Goal: Task Accomplishment & Management: Complete application form

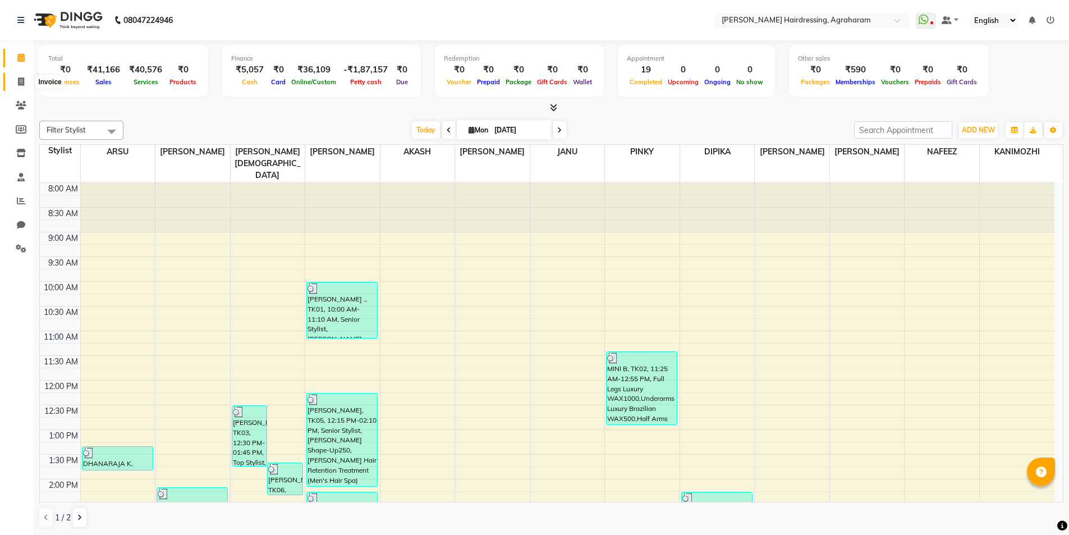
click at [19, 85] on icon at bounding box center [21, 81] width 6 height 8
select select "service"
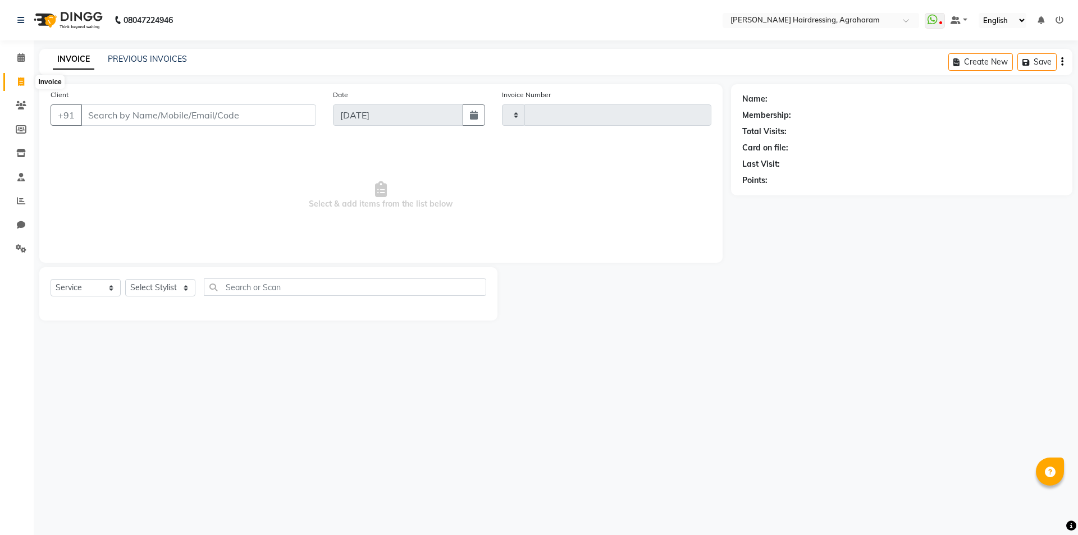
type input "2647"
select select "7962"
click at [143, 54] on link "PREVIOUS INVOICES" at bounding box center [147, 59] width 79 height 10
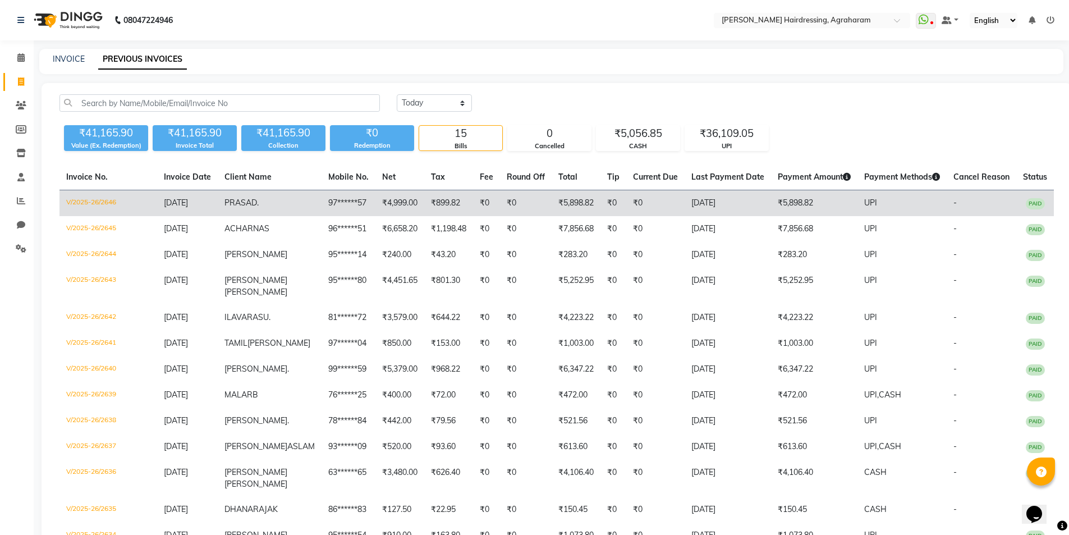
click at [322, 200] on td "97******57" at bounding box center [349, 203] width 54 height 26
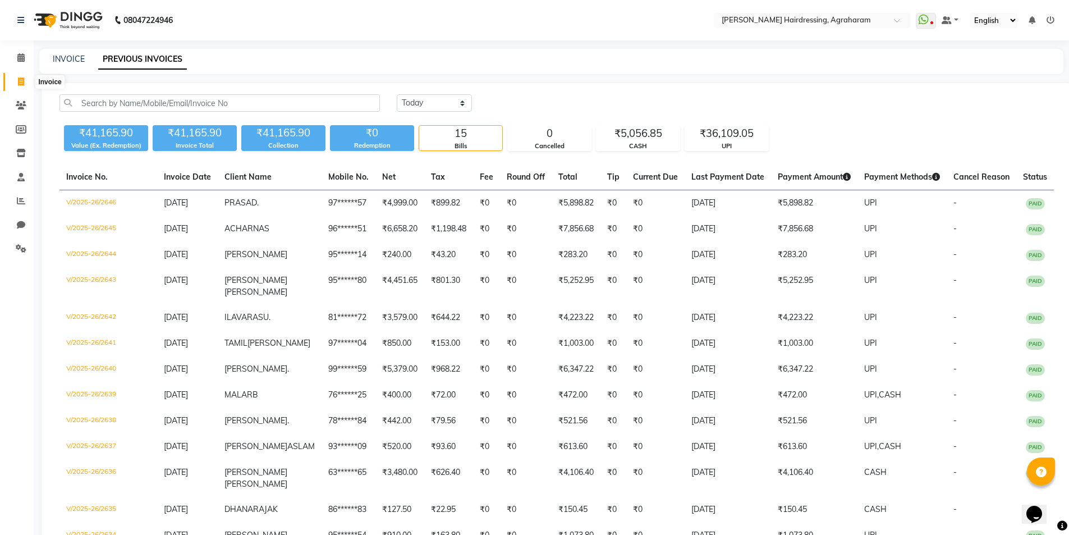
click at [21, 85] on span at bounding box center [21, 82] width 20 height 13
select select "service"
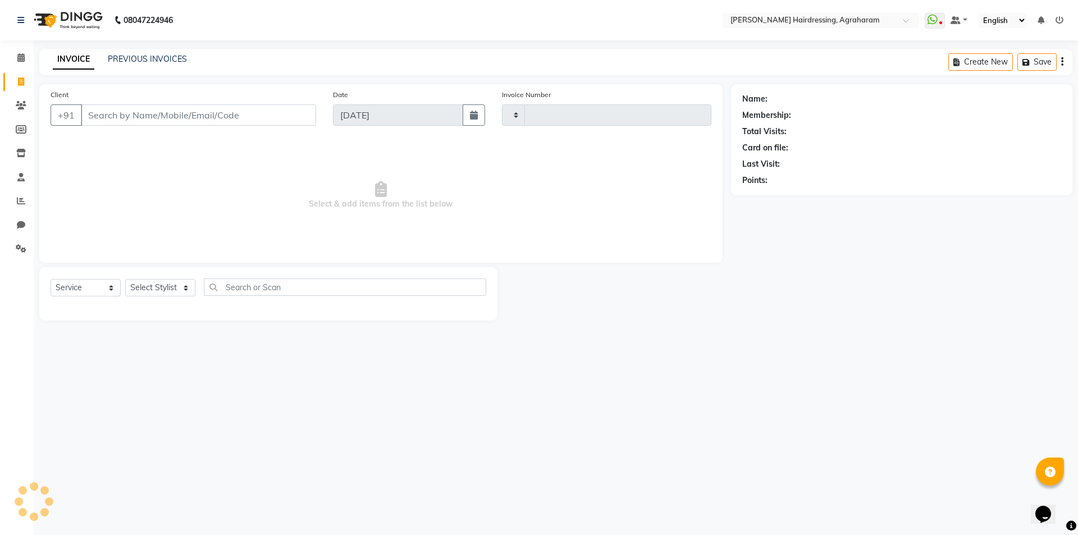
type input "2647"
select select "7962"
click at [181, 281] on select "Select Stylist [PERSON_NAME] AKASH ARSU [PERSON_NAME] MANAGER [PERSON_NAME] [PE…" at bounding box center [174, 287] width 99 height 17
select select "78764"
click at [125, 279] on select "Select Stylist [PERSON_NAME] AKASH ARSU [PERSON_NAME] MANAGER [PERSON_NAME] [PE…" at bounding box center [174, 287] width 99 height 17
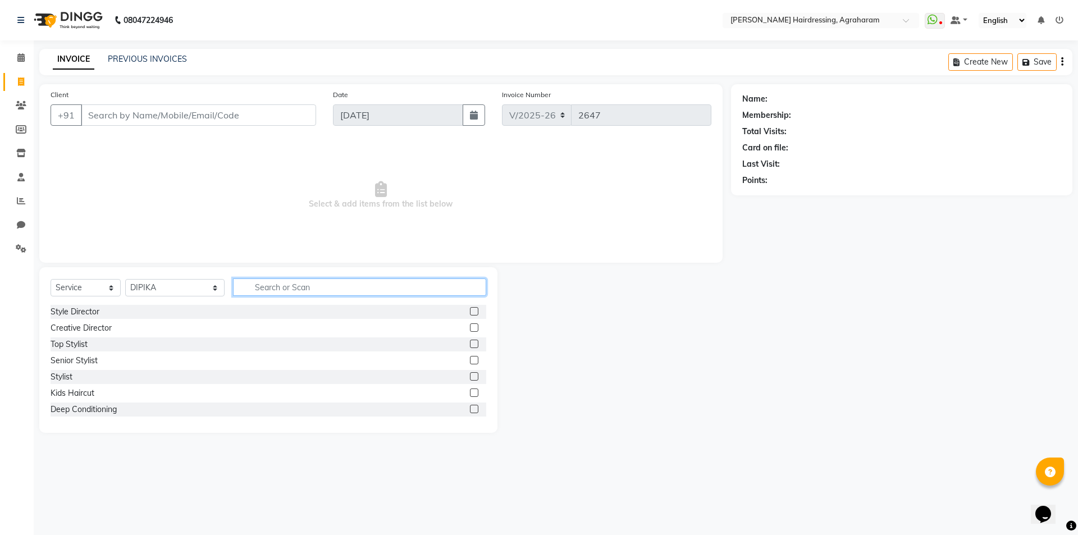
click at [288, 283] on input "text" at bounding box center [359, 286] width 253 height 17
type input "FULL LEG"
click at [472, 342] on label at bounding box center [474, 344] width 8 height 8
click at [472, 342] on input "checkbox" at bounding box center [473, 344] width 7 height 7
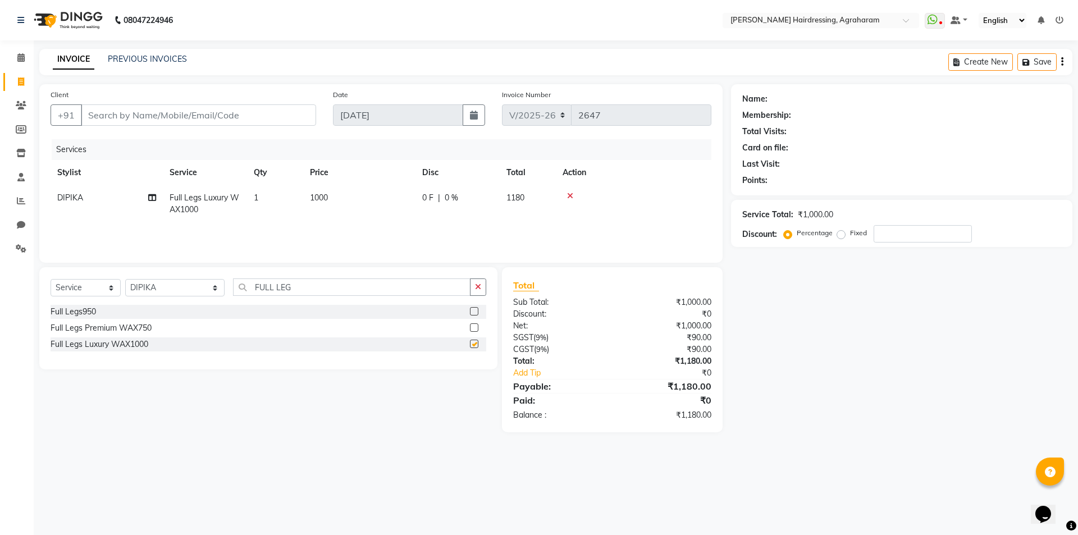
checkbox input "false"
click at [326, 287] on input "FULL LEG" at bounding box center [351, 286] width 237 height 17
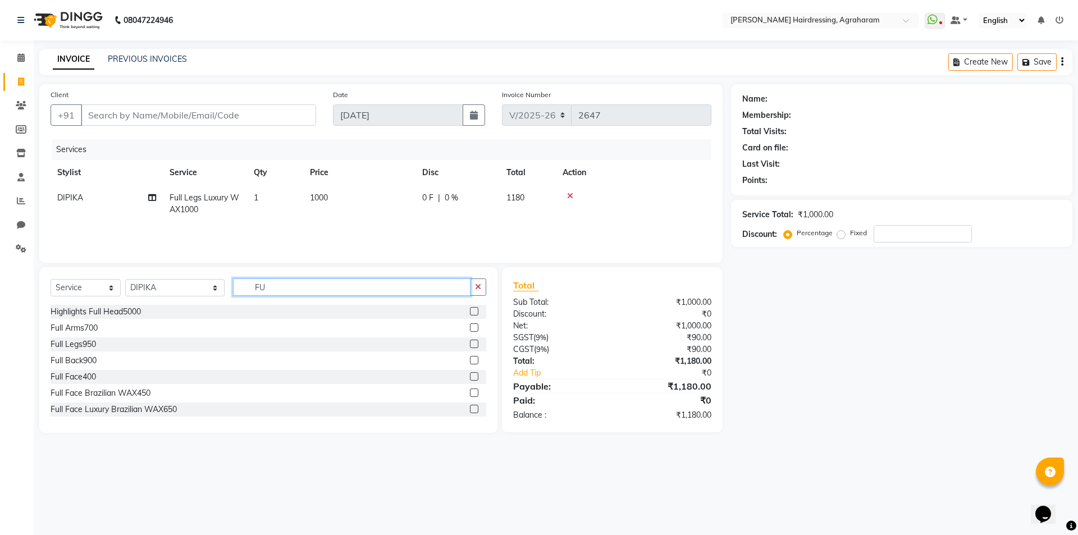
type input "F"
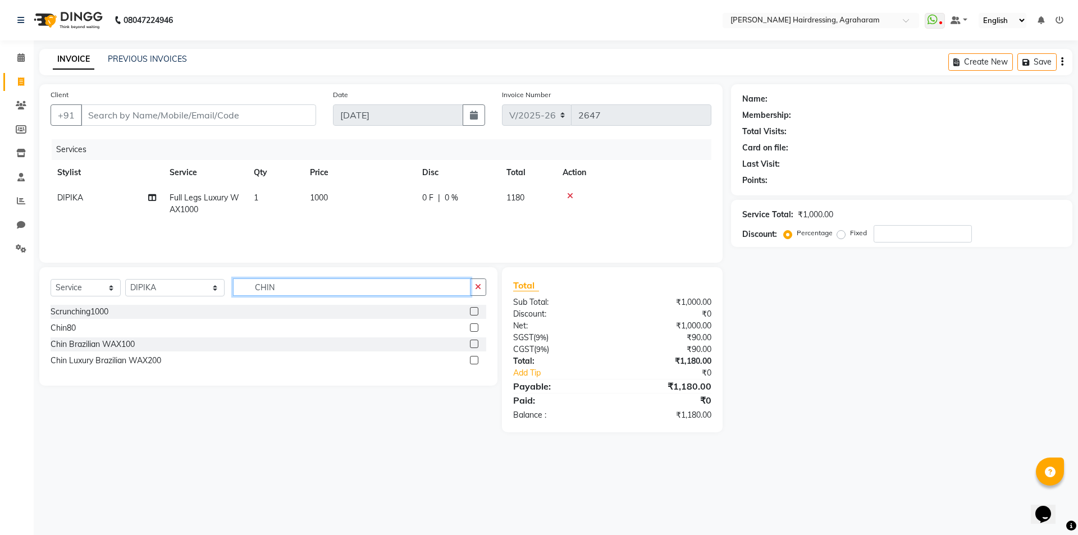
type input "CHIN"
click at [474, 330] on label at bounding box center [474, 327] width 8 height 8
click at [474, 330] on input "checkbox" at bounding box center [473, 327] width 7 height 7
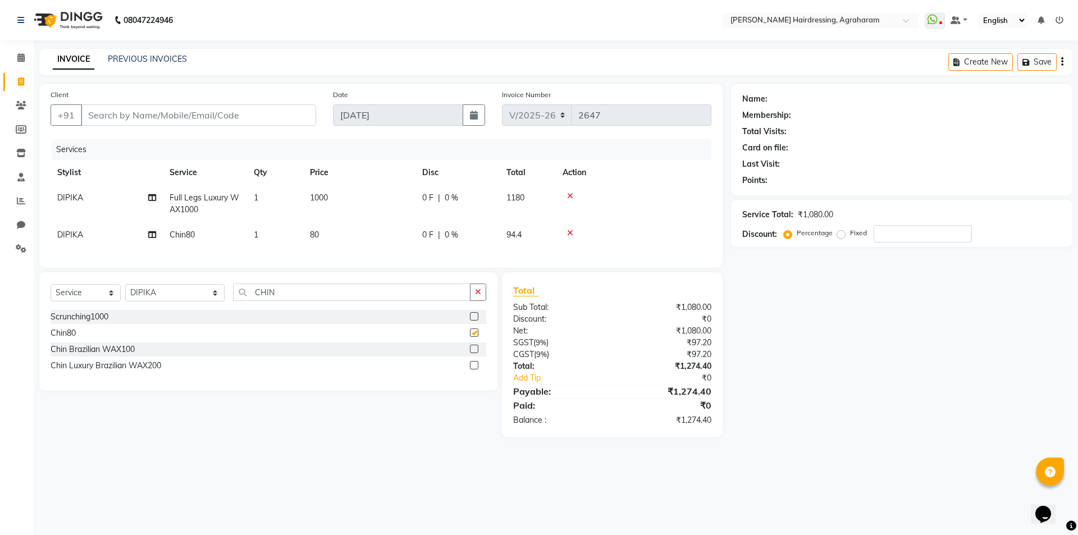
checkbox input "false"
click at [268, 301] on input "CHIN" at bounding box center [351, 291] width 237 height 17
type input "C"
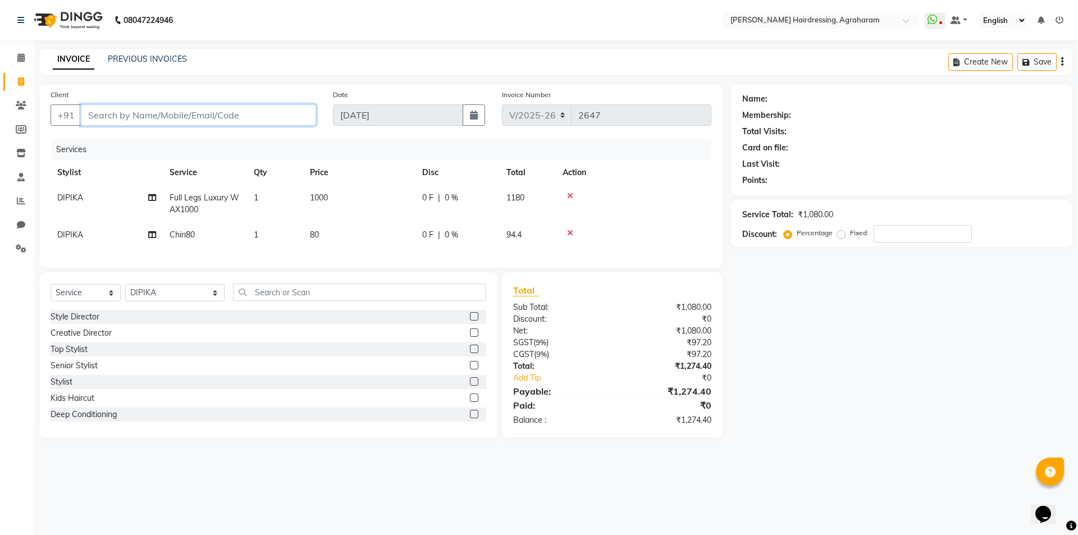
click at [173, 109] on input "Client" at bounding box center [198, 114] width 235 height 21
type input "9"
type input "0"
type input "9842124494"
click at [297, 115] on span "Add Client" at bounding box center [287, 114] width 44 height 11
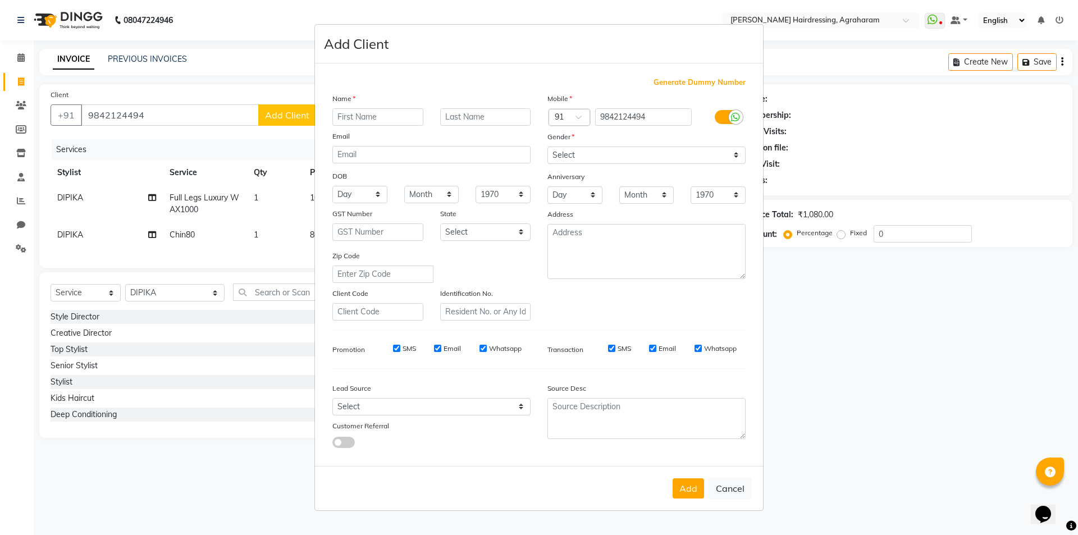
click at [386, 113] on input "text" at bounding box center [377, 116] width 91 height 17
type input "[PERSON_NAME]"
type input "DINESH"
click at [619, 161] on select "Select [DEMOGRAPHIC_DATA] [DEMOGRAPHIC_DATA] Other Prefer Not To Say" at bounding box center [646, 155] width 198 height 17
select select "[DEMOGRAPHIC_DATA]"
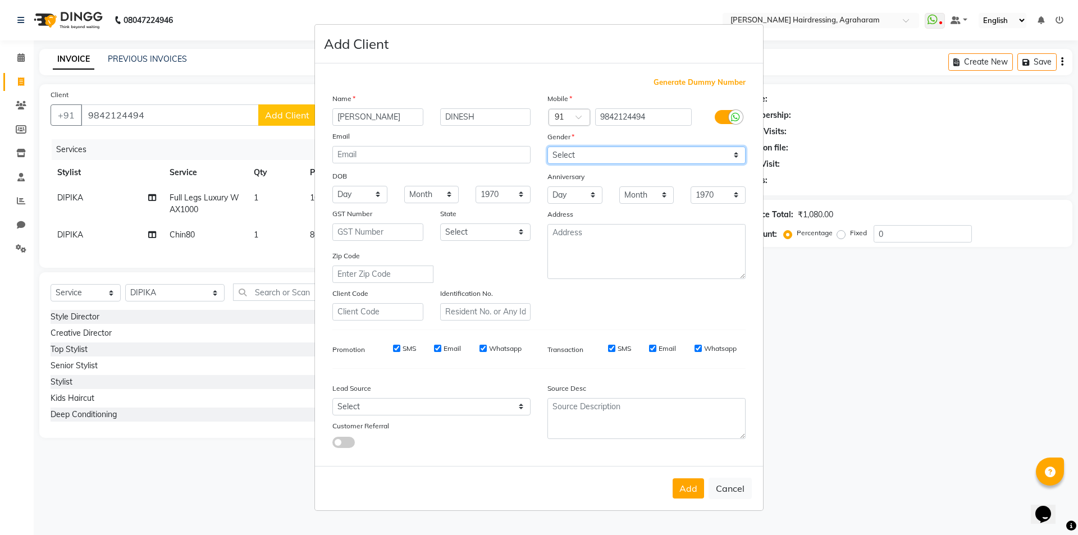
click at [547, 147] on select "Select [DEMOGRAPHIC_DATA] [DEMOGRAPHIC_DATA] Other Prefer Not To Say" at bounding box center [646, 155] width 198 height 17
drag, startPoint x: 499, startPoint y: 406, endPoint x: 498, endPoint y: 401, distance: 5.7
click at [498, 406] on select "Select Walk-in Referral Internet Friend Word of Mouth Advertisement Facebook Ju…" at bounding box center [431, 406] width 198 height 17
select select "53193"
click at [332, 398] on select "Select Walk-in Referral Internet Friend Word of Mouth Advertisement Facebook Ju…" at bounding box center [431, 406] width 198 height 17
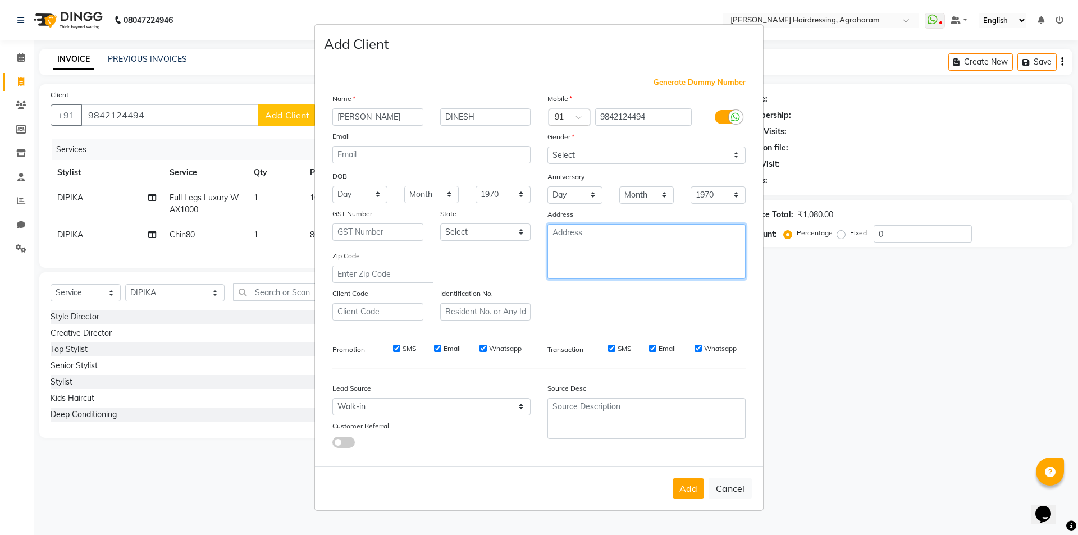
click at [613, 255] on textarea at bounding box center [646, 251] width 198 height 55
type textarea "DINDUGAL"
click at [684, 492] on button "Add" at bounding box center [687, 488] width 31 height 20
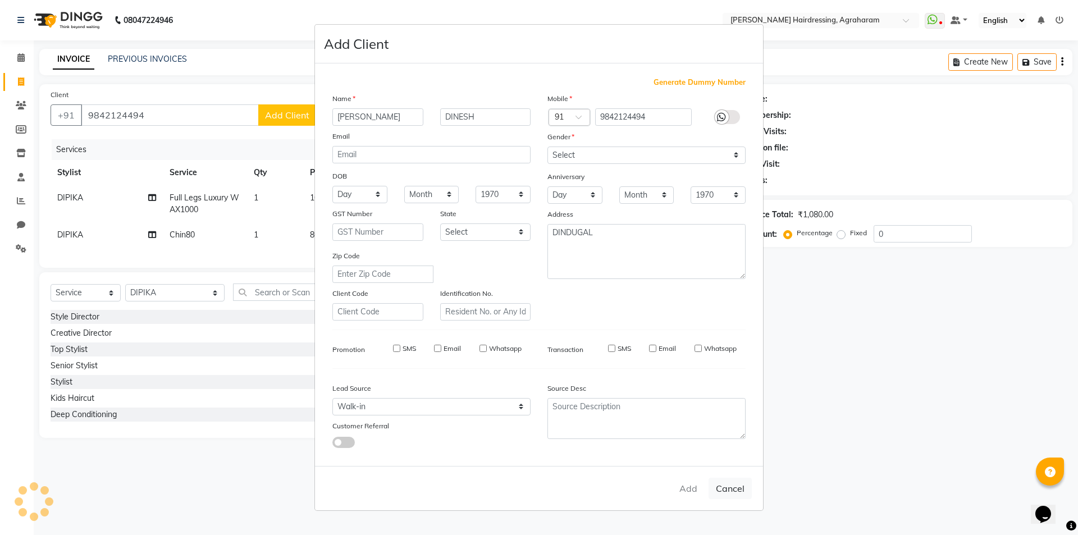
type input "98******94"
select select
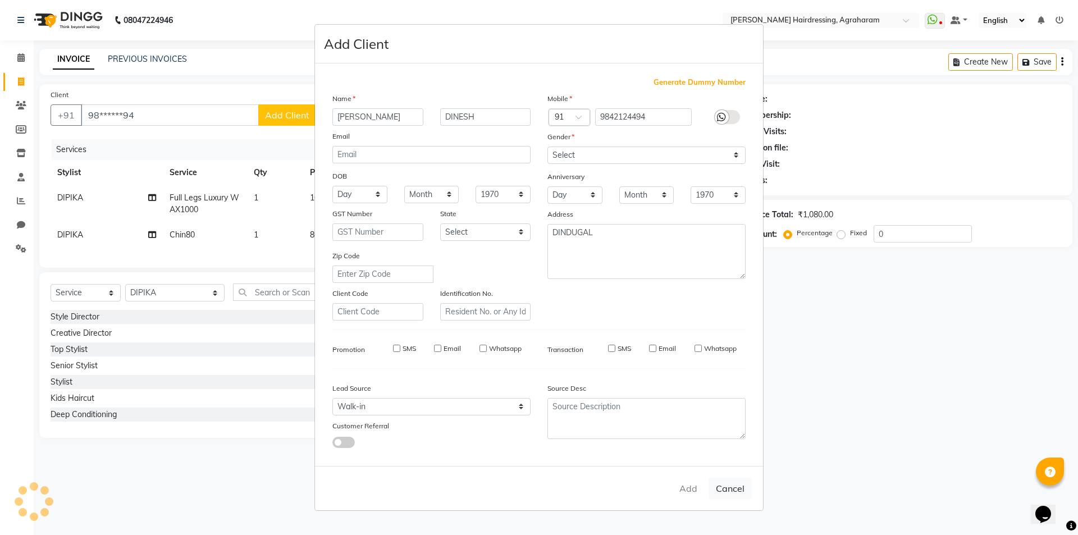
select select
checkbox input "false"
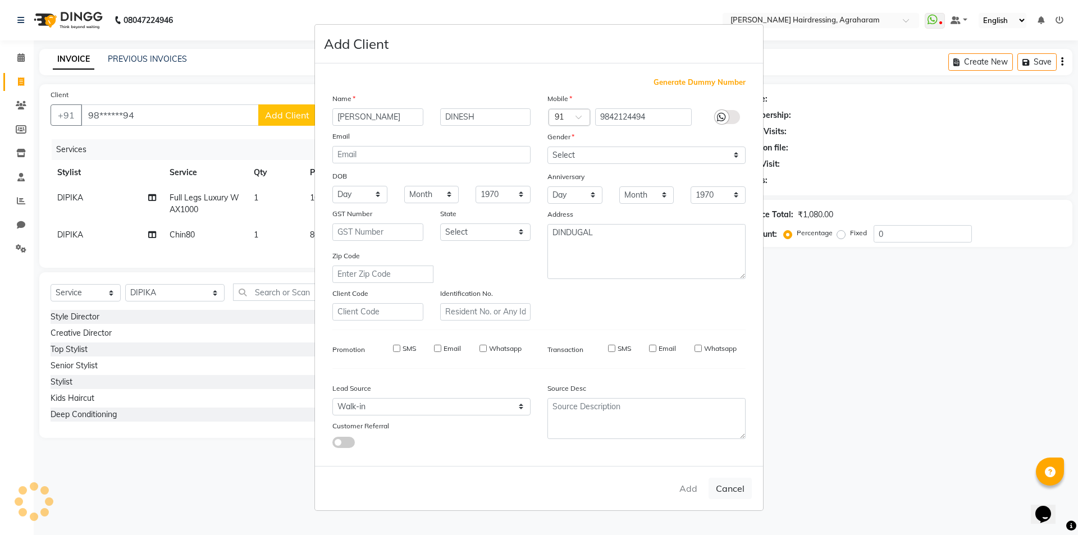
checkbox input "false"
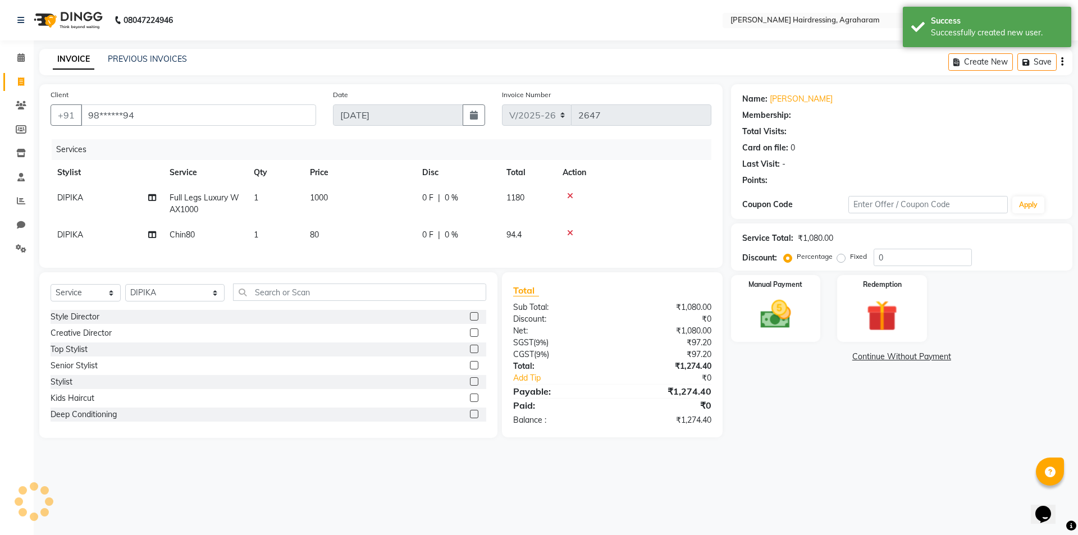
select select "1: Object"
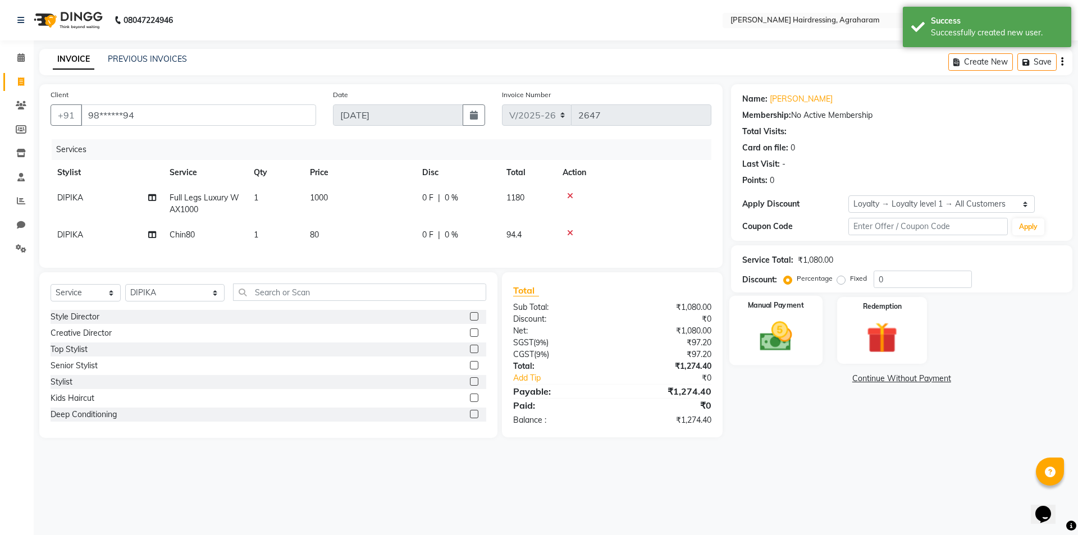
click at [776, 344] on img at bounding box center [775, 336] width 52 height 37
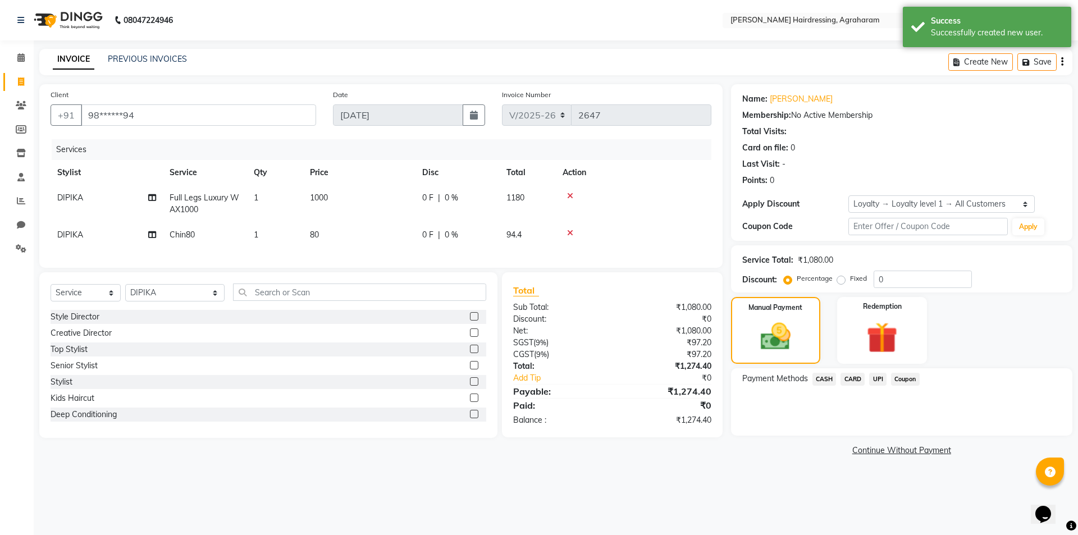
click at [879, 380] on span "UPI" at bounding box center [877, 379] width 17 height 13
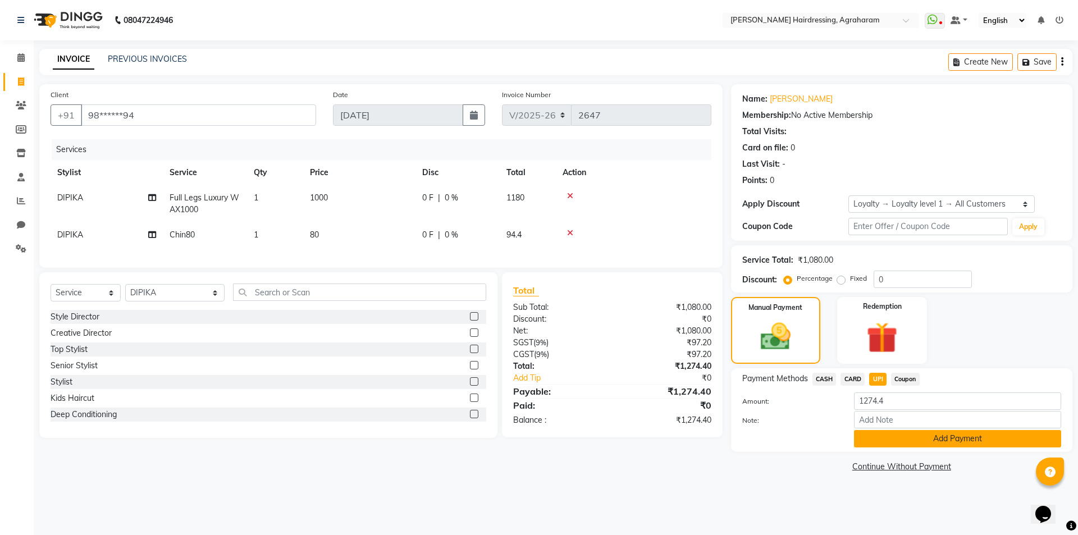
click at [945, 441] on button "Add Payment" at bounding box center [957, 438] width 207 height 17
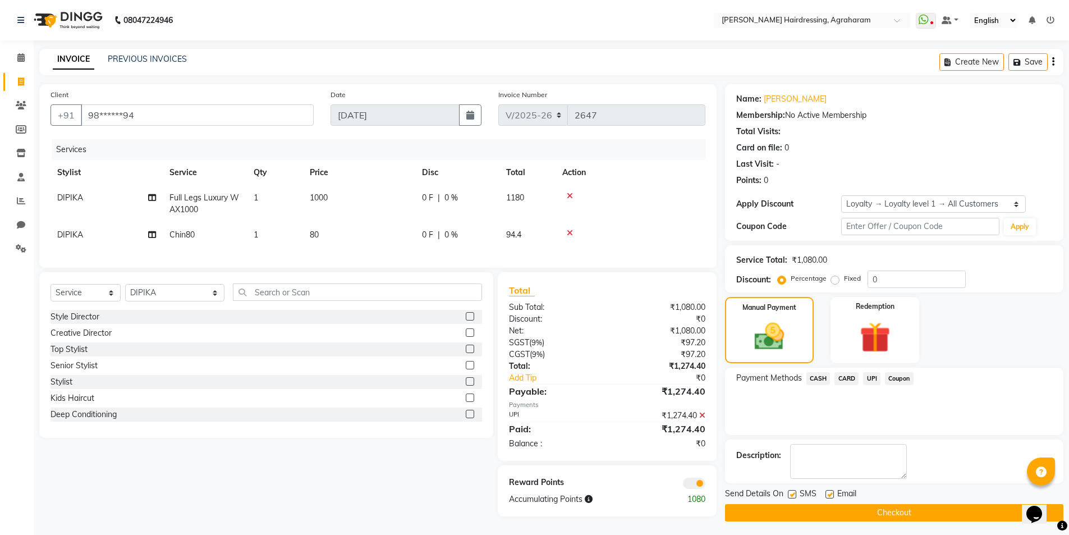
click at [919, 515] on button "Checkout" at bounding box center [894, 512] width 338 height 17
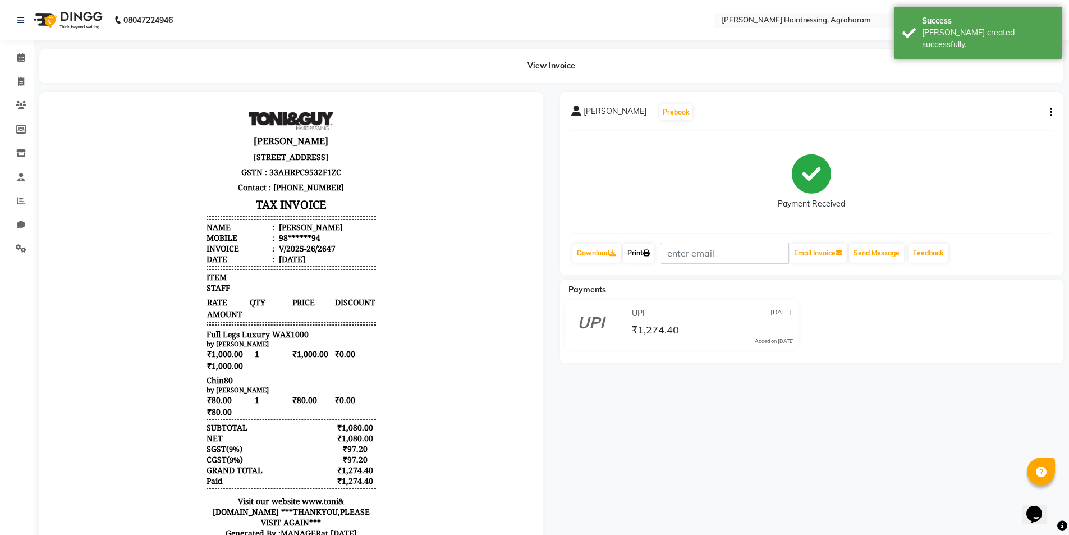
click at [652, 257] on link "Print" at bounding box center [638, 253] width 31 height 19
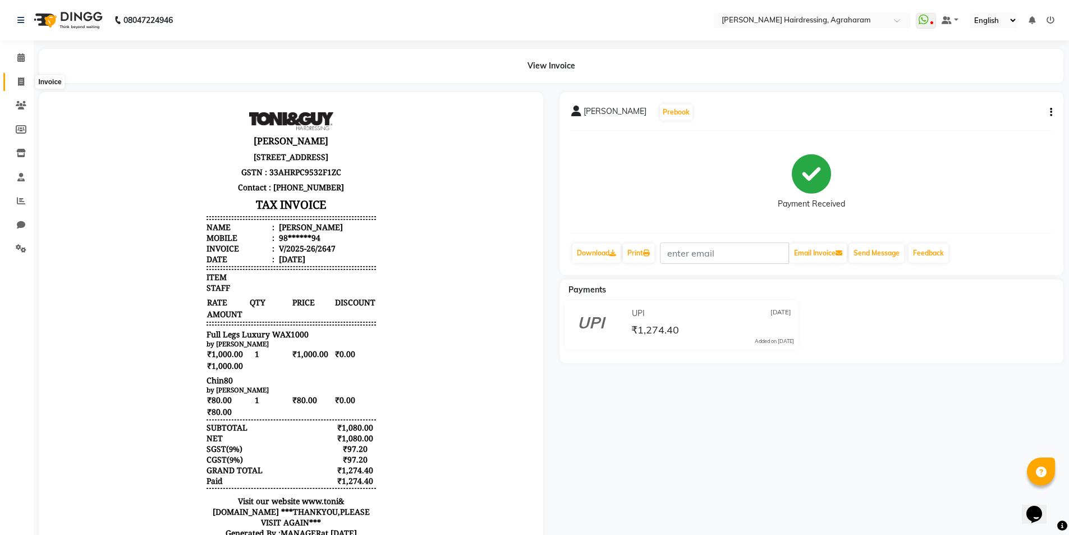
click at [16, 84] on span at bounding box center [21, 82] width 20 height 13
select select "service"
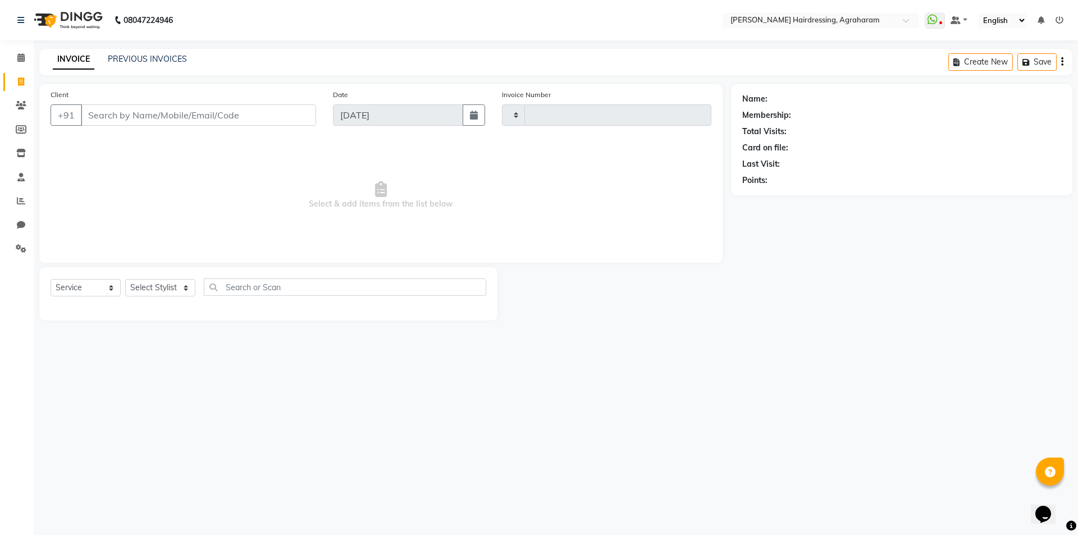
type input "2648"
select select "7962"
click at [140, 60] on link "PREVIOUS INVOICES" at bounding box center [147, 59] width 79 height 10
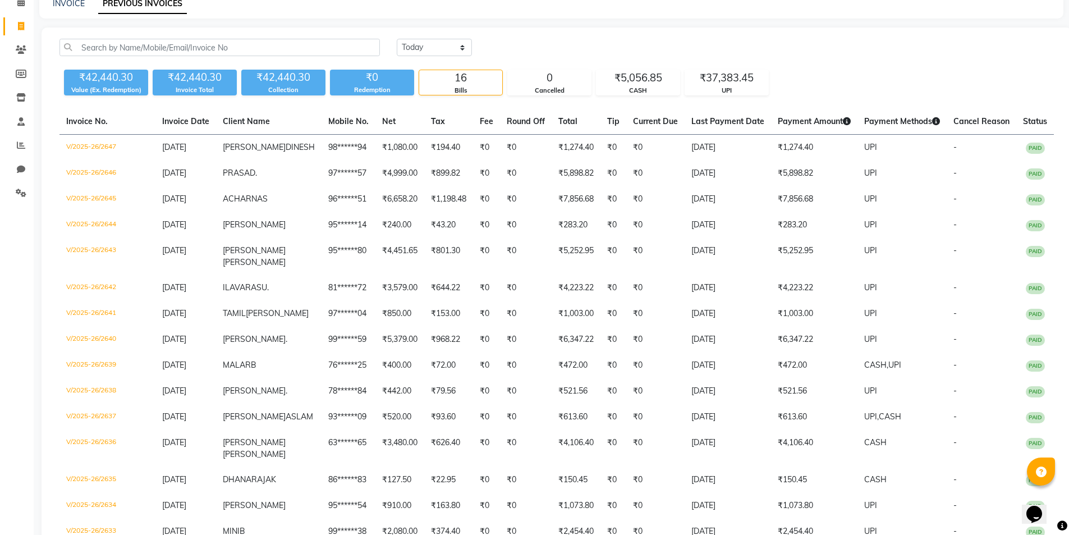
scroll to position [56, 0]
click at [22, 26] on icon at bounding box center [21, 25] width 6 height 8
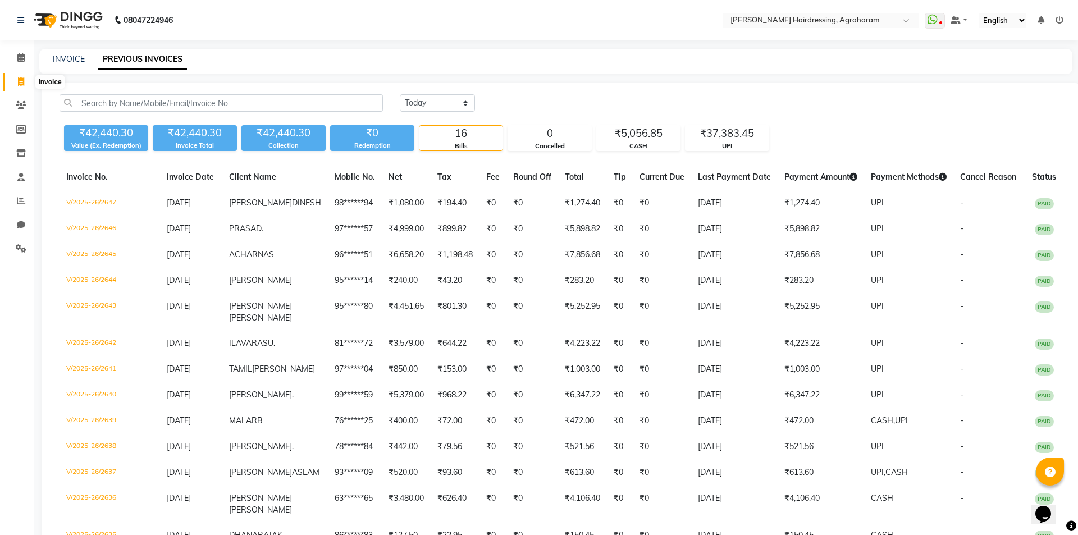
select select "7962"
select select "service"
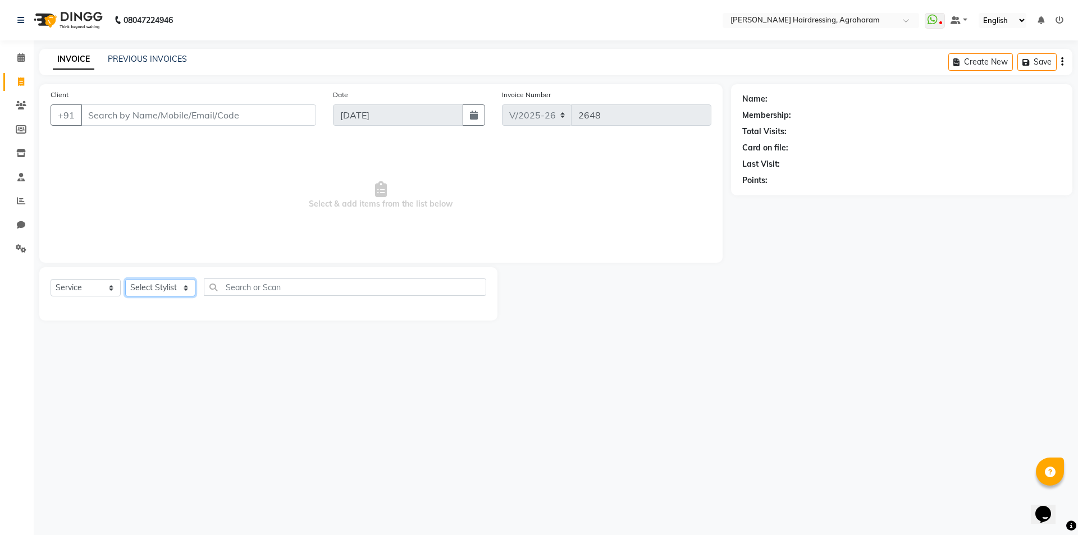
click at [173, 282] on select "Select Stylist" at bounding box center [160, 287] width 70 height 17
select select "72525"
click at [125, 279] on select "Select Stylist [PERSON_NAME] AKASH ARSU [PERSON_NAME] MANAGER [PERSON_NAME] [PE…" at bounding box center [174, 287] width 99 height 17
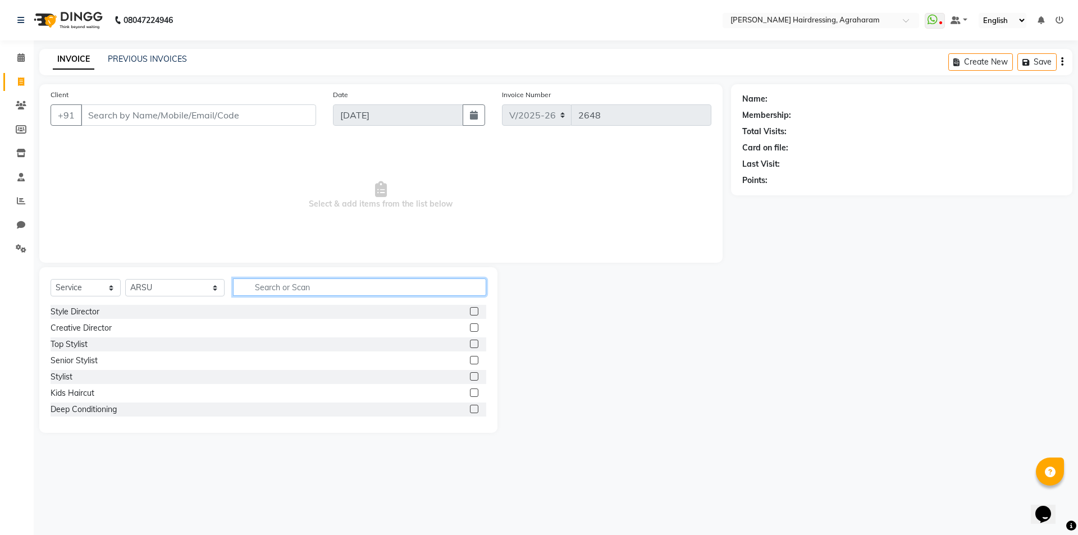
click at [272, 283] on input "text" at bounding box center [359, 286] width 253 height 17
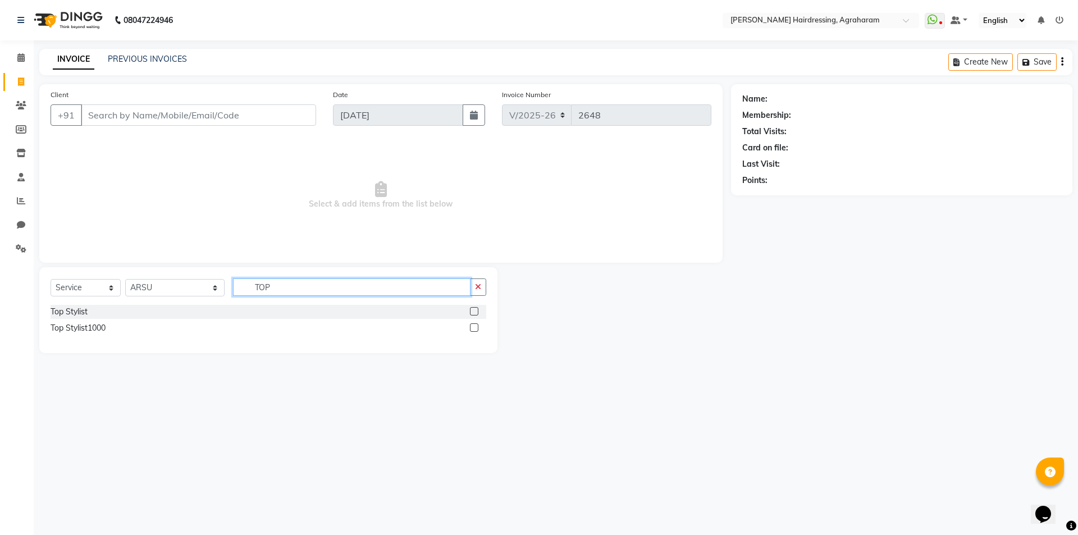
type input "TOP"
click at [477, 314] on label at bounding box center [474, 311] width 8 height 8
click at [477, 314] on input "checkbox" at bounding box center [473, 311] width 7 height 7
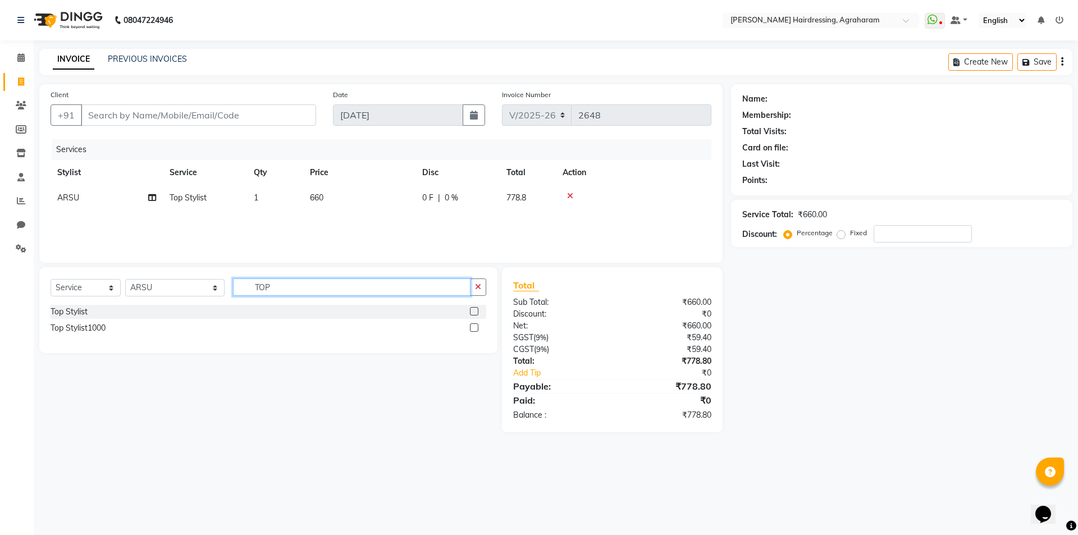
checkbox input "false"
click at [306, 287] on input "TOP" at bounding box center [351, 286] width 237 height 17
type input "T"
type input "BEARD"
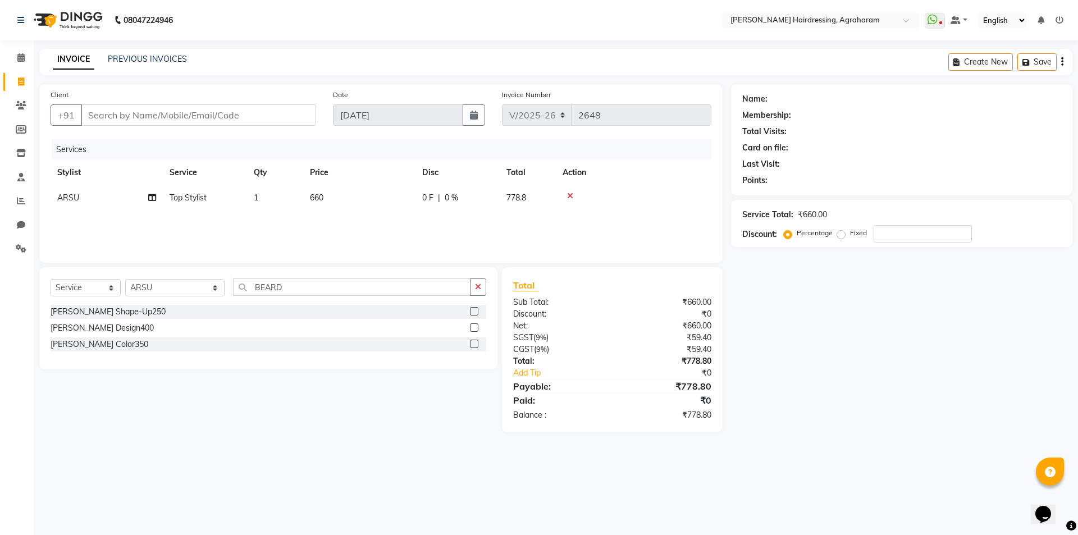
click at [472, 312] on label at bounding box center [474, 311] width 8 height 8
click at [472, 312] on input "checkbox" at bounding box center [473, 311] width 7 height 7
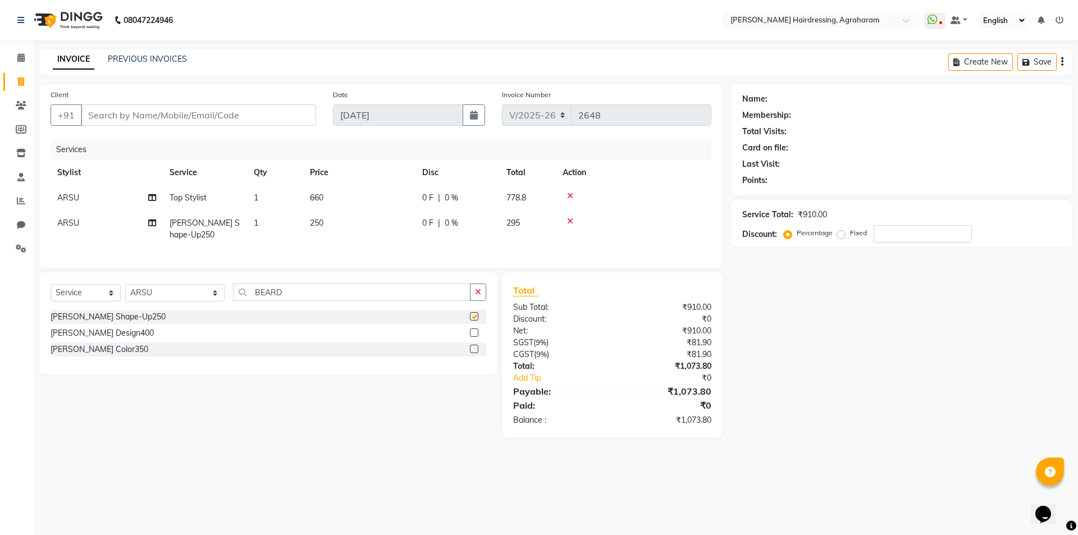
checkbox input "false"
click at [204, 122] on input "Client" at bounding box center [198, 114] width 235 height 21
click at [20, 106] on icon at bounding box center [21, 105] width 11 height 8
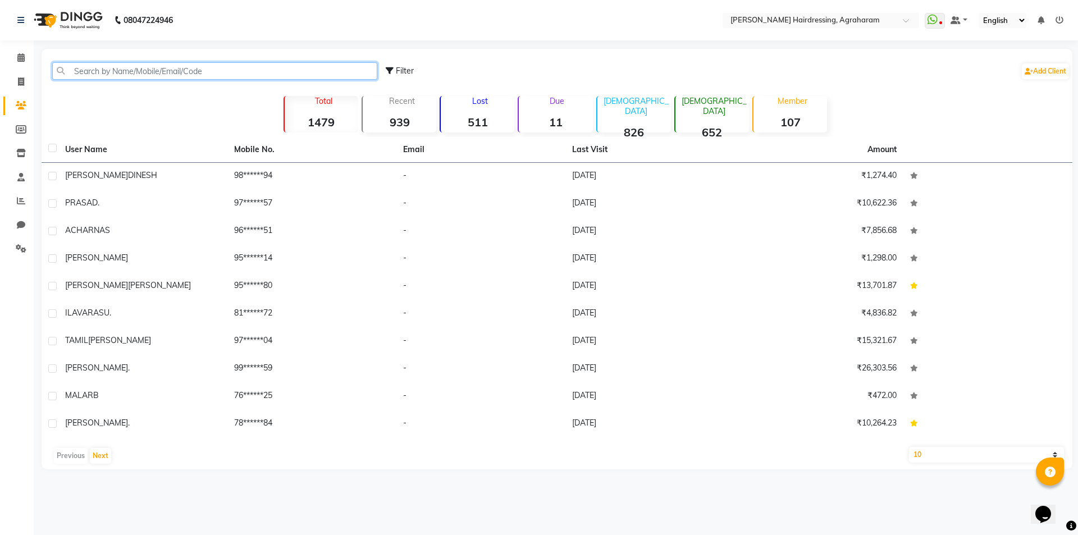
click at [109, 76] on input "text" at bounding box center [214, 70] width 325 height 17
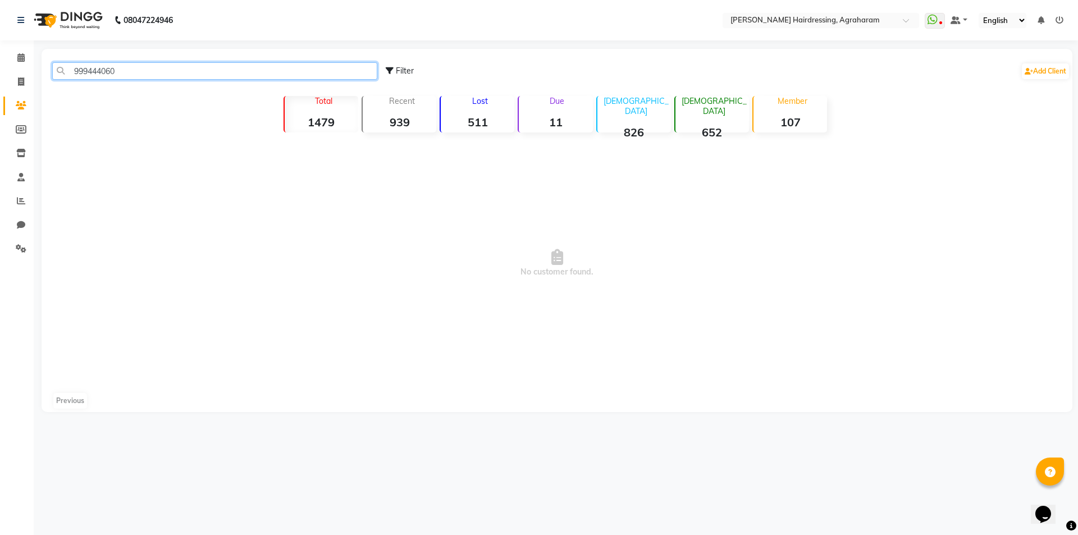
type input "9994440609"
drag, startPoint x: 129, startPoint y: 71, endPoint x: 72, endPoint y: 63, distance: 57.8
click at [72, 63] on input "9994440609" at bounding box center [214, 70] width 325 height 17
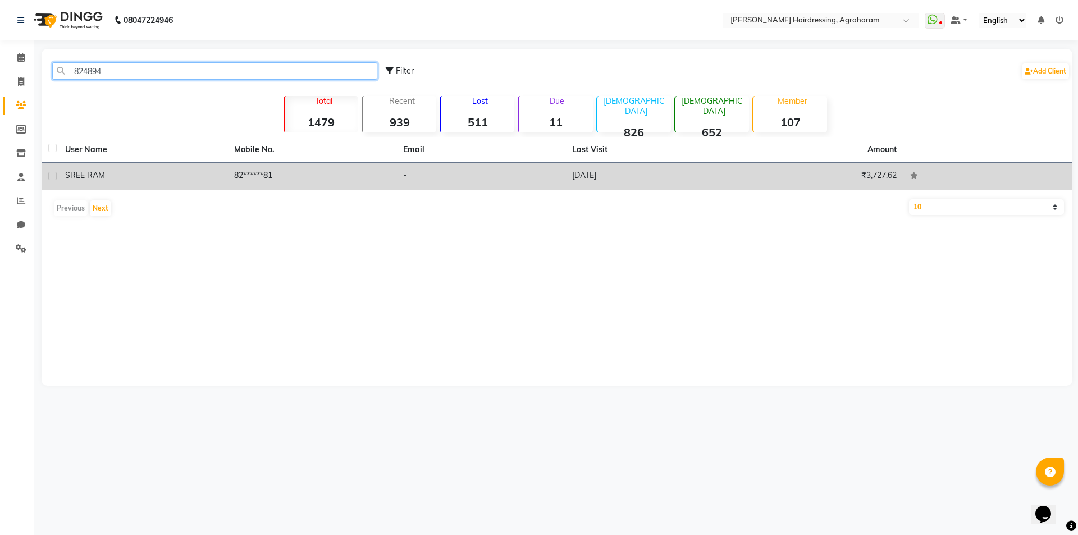
type input "824894"
click at [246, 172] on td "82******81" at bounding box center [311, 177] width 169 height 28
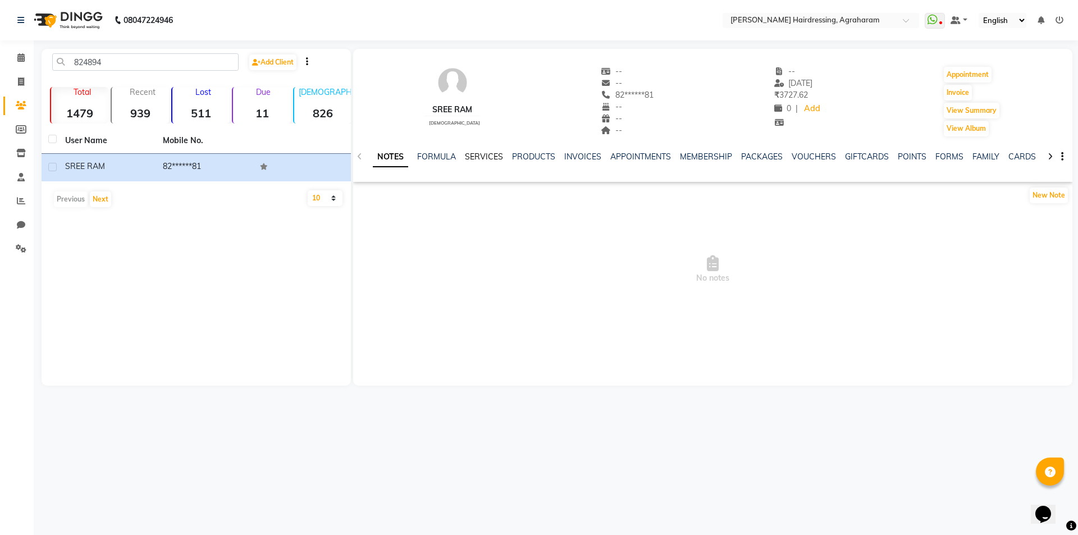
click at [483, 154] on link "SERVICES" at bounding box center [484, 157] width 38 height 10
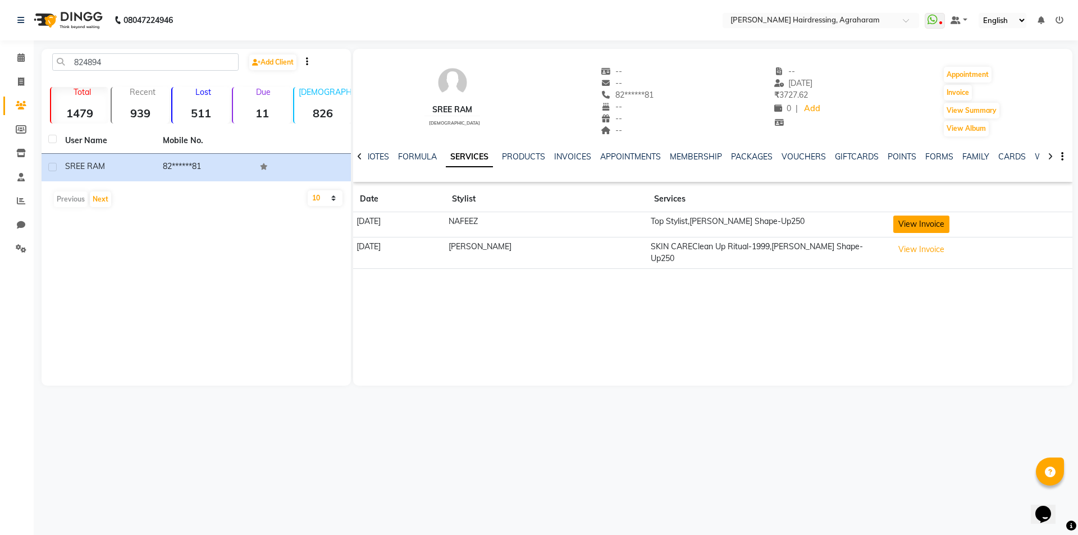
click at [909, 224] on button "View Invoice" at bounding box center [921, 224] width 56 height 17
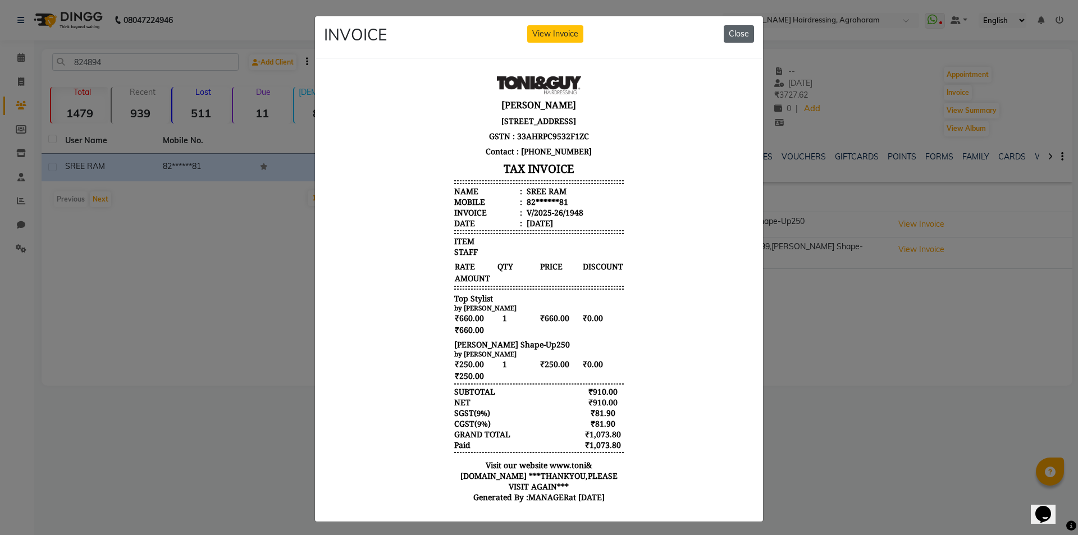
drag, startPoint x: 733, startPoint y: 33, endPoint x: 89, endPoint y: 331, distance: 709.3
click at [733, 33] on button "Close" at bounding box center [739, 33] width 30 height 17
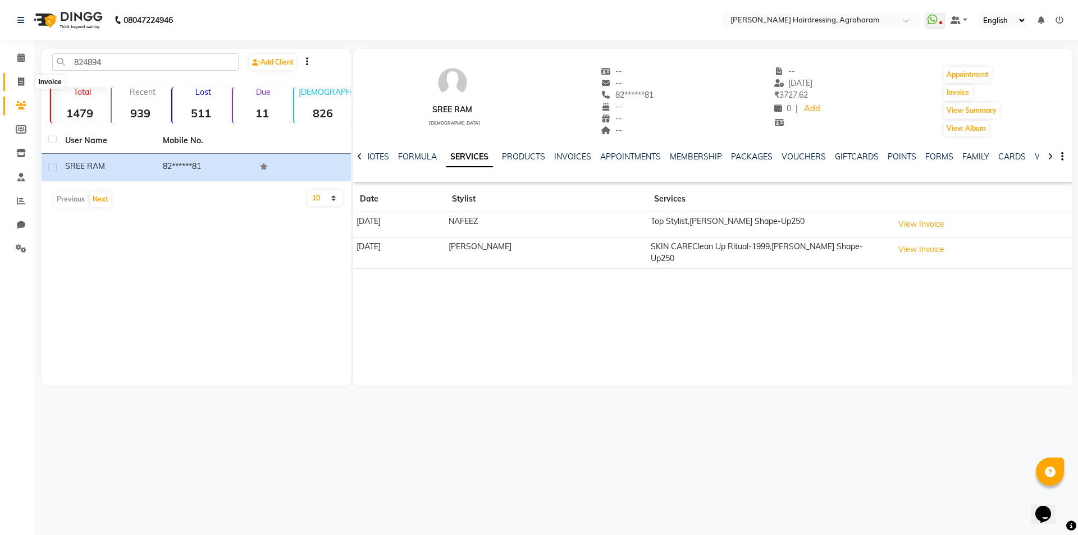
click at [21, 83] on icon at bounding box center [21, 81] width 6 height 8
select select "service"
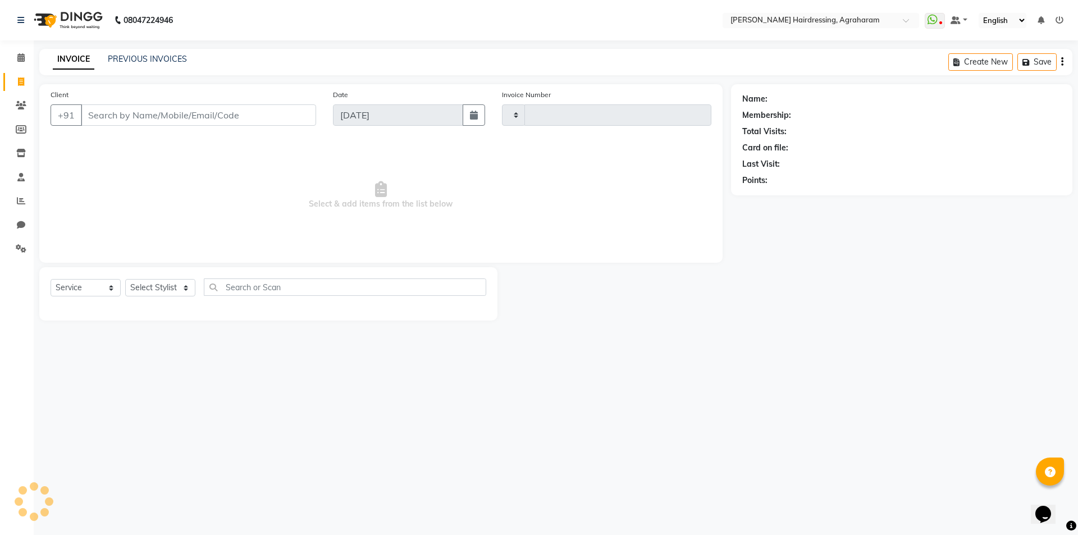
type input "2648"
select select "7962"
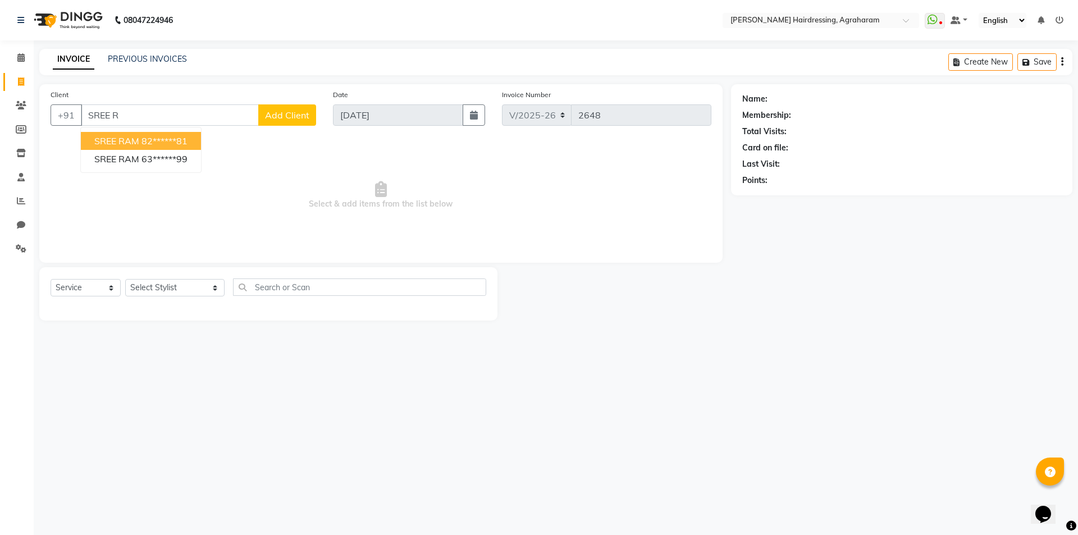
click at [161, 140] on ngb-highlight "82******81" at bounding box center [164, 140] width 46 height 11
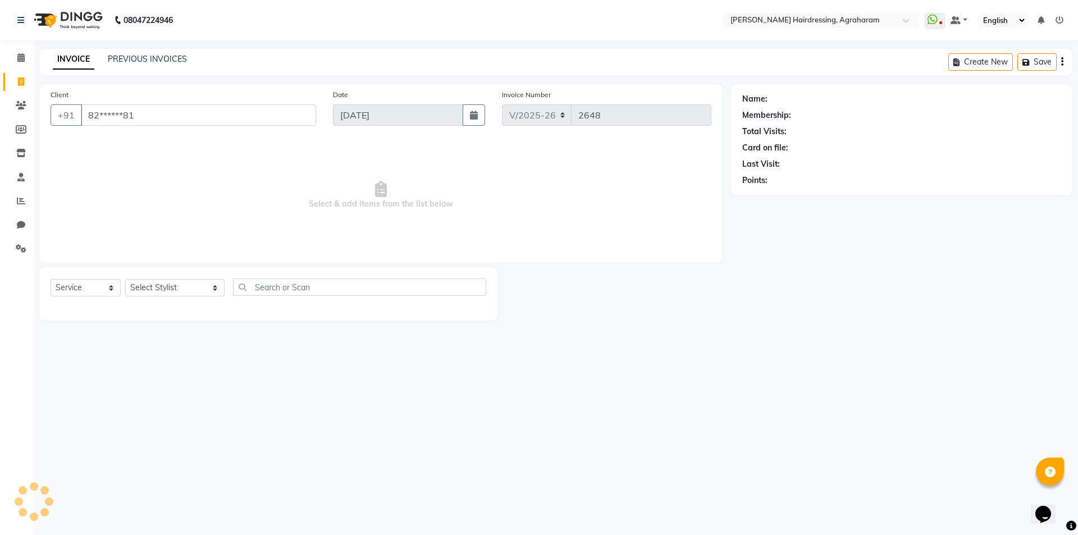
type input "82******81"
select select "1: Object"
click at [791, 102] on link "Sree Ram" at bounding box center [788, 99] width 36 height 12
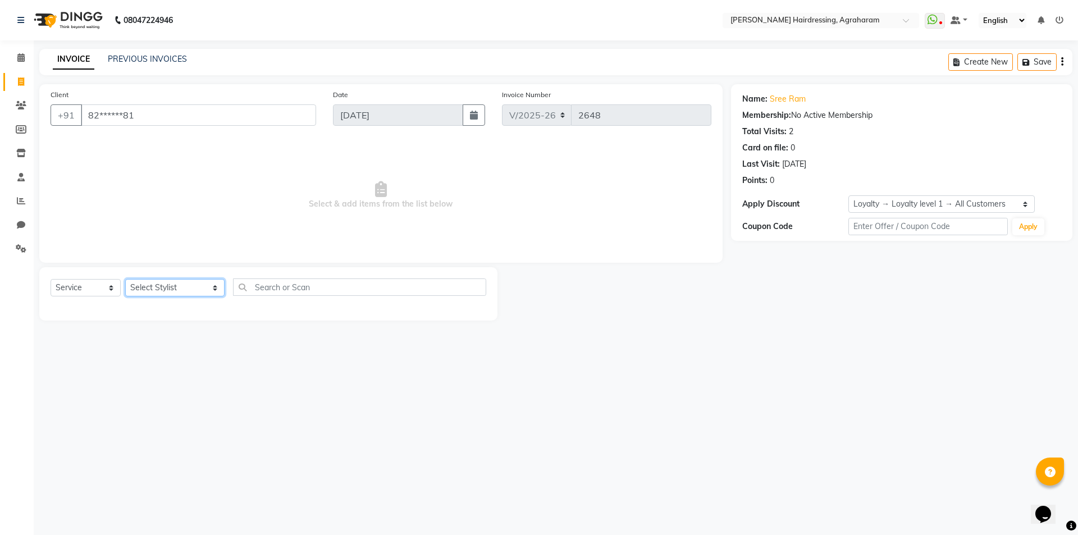
click at [185, 289] on select "Select Stylist [PERSON_NAME] AKASH ARSU [PERSON_NAME] MANAGER [PERSON_NAME] [PE…" at bounding box center [174, 287] width 99 height 17
select select "72525"
click at [125, 279] on select "Select Stylist [PERSON_NAME] AKASH ARSU [PERSON_NAME] MANAGER [PERSON_NAME] [PE…" at bounding box center [174, 287] width 99 height 17
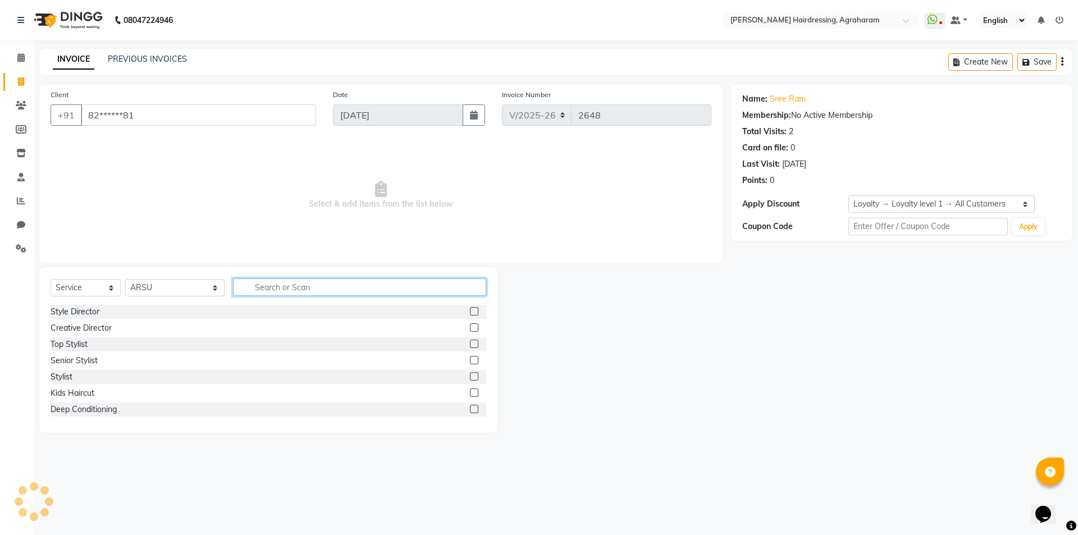
click at [243, 286] on input "text" at bounding box center [359, 286] width 253 height 17
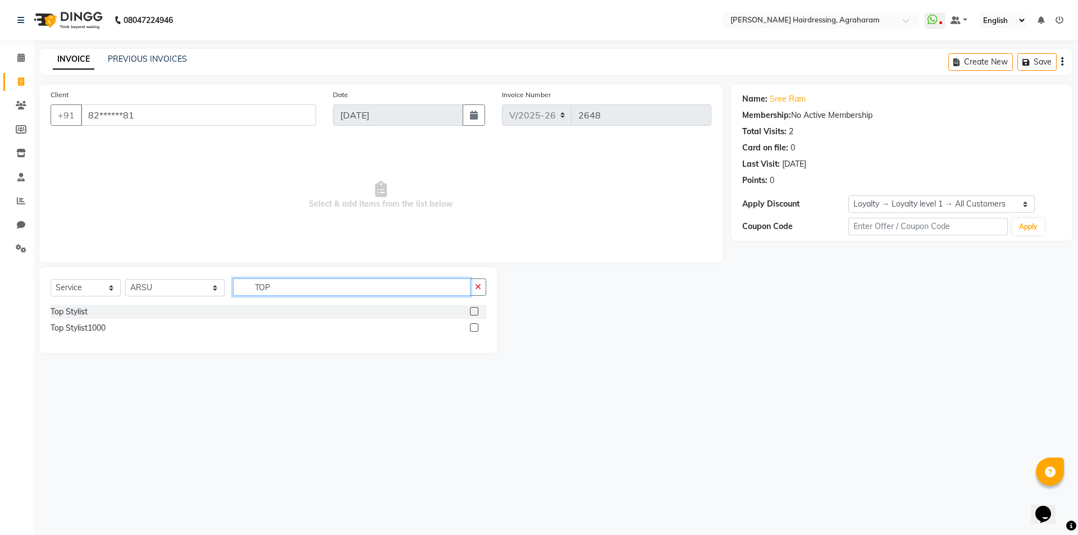
type input "TOP"
click at [474, 309] on label at bounding box center [474, 311] width 8 height 8
click at [474, 309] on input "checkbox" at bounding box center [473, 311] width 7 height 7
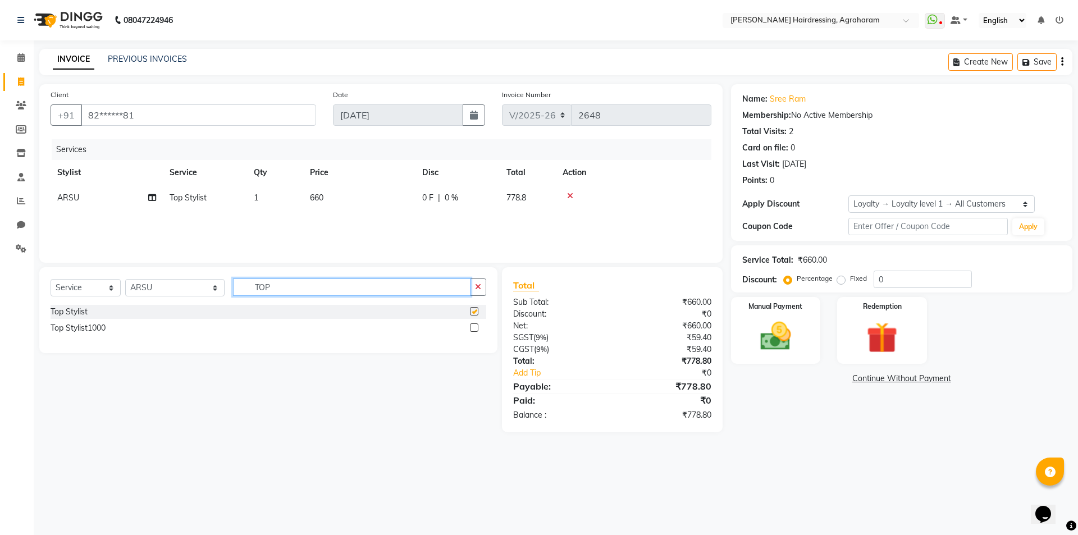
click at [319, 292] on input "TOP" at bounding box center [351, 286] width 237 height 17
checkbox input "false"
type input "T"
type input "BEARD"
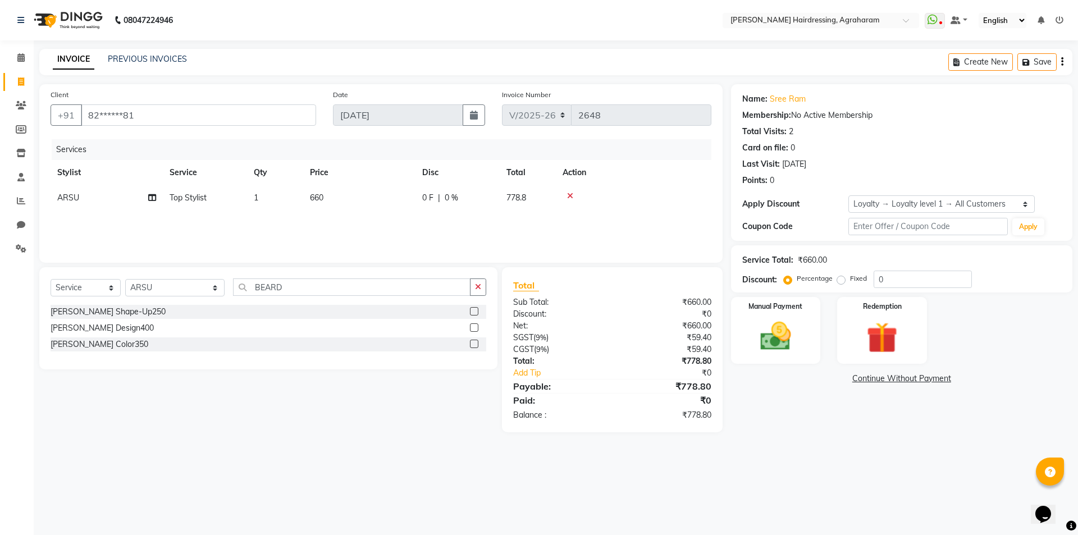
click at [476, 312] on label at bounding box center [474, 311] width 8 height 8
click at [476, 312] on input "checkbox" at bounding box center [473, 311] width 7 height 7
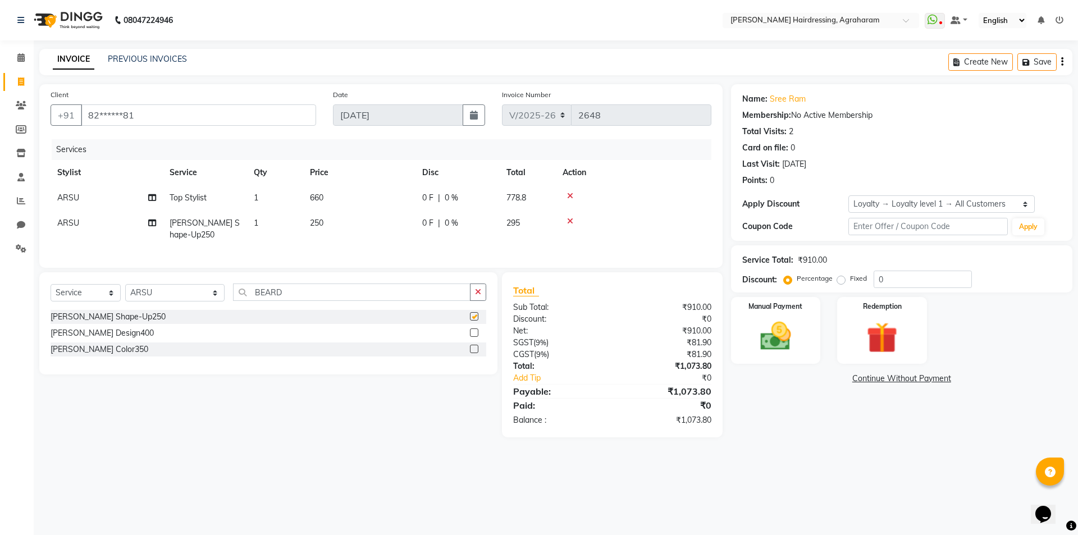
checkbox input "false"
click at [780, 347] on img at bounding box center [775, 336] width 52 height 37
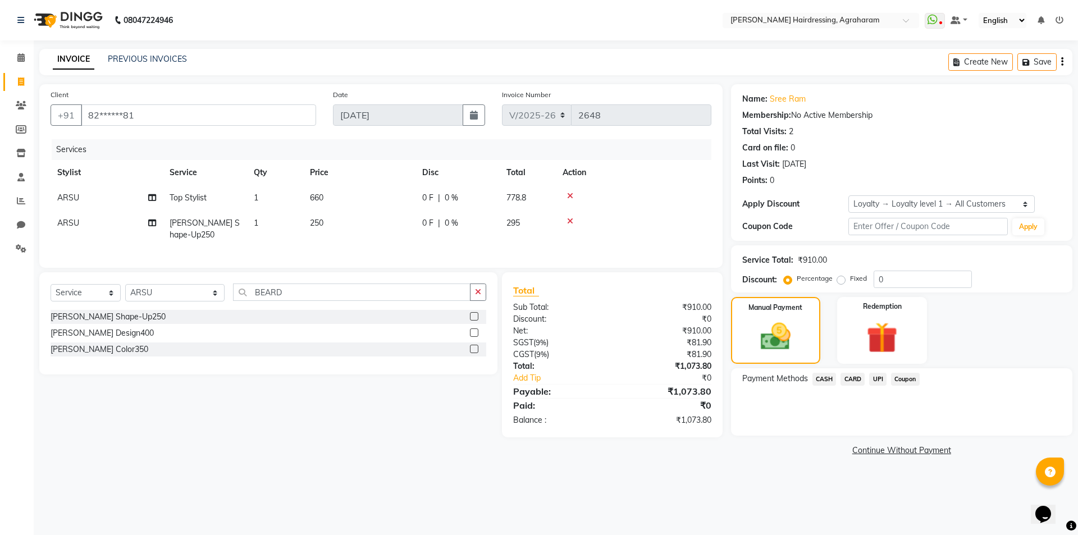
click at [873, 378] on span "UPI" at bounding box center [877, 379] width 17 height 13
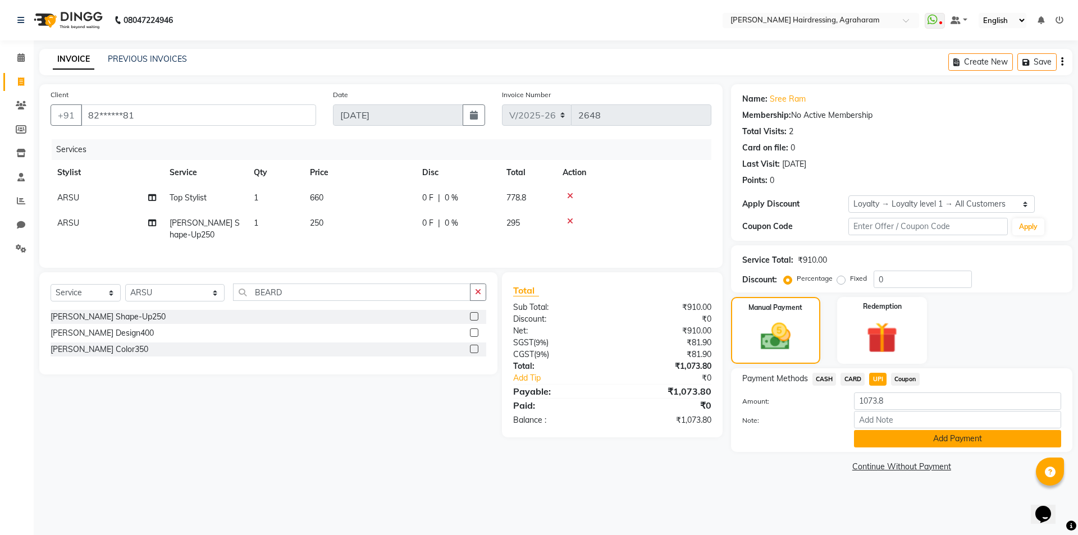
click at [958, 444] on button "Add Payment" at bounding box center [957, 438] width 207 height 17
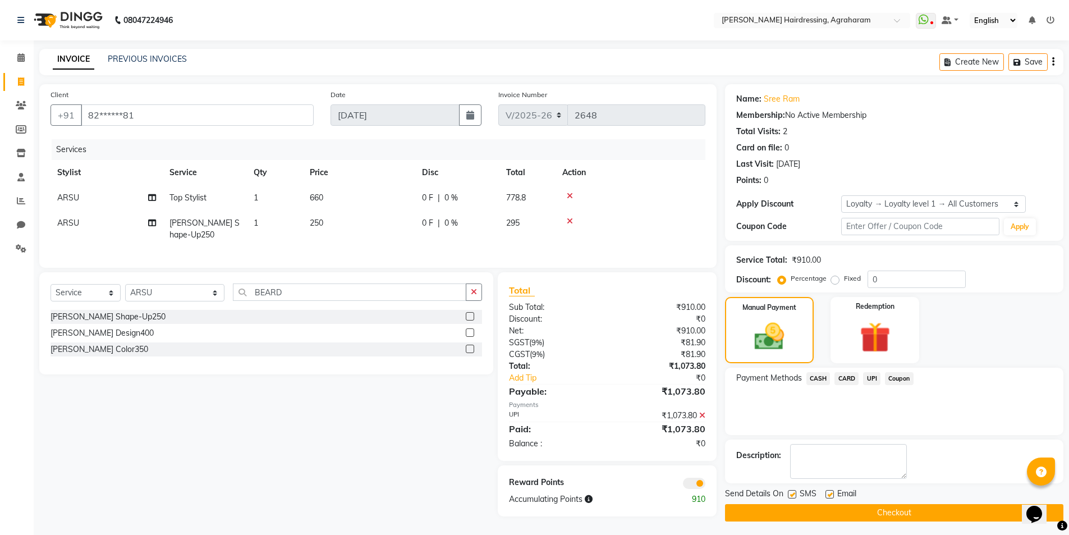
click at [889, 512] on button "Checkout" at bounding box center [894, 512] width 338 height 17
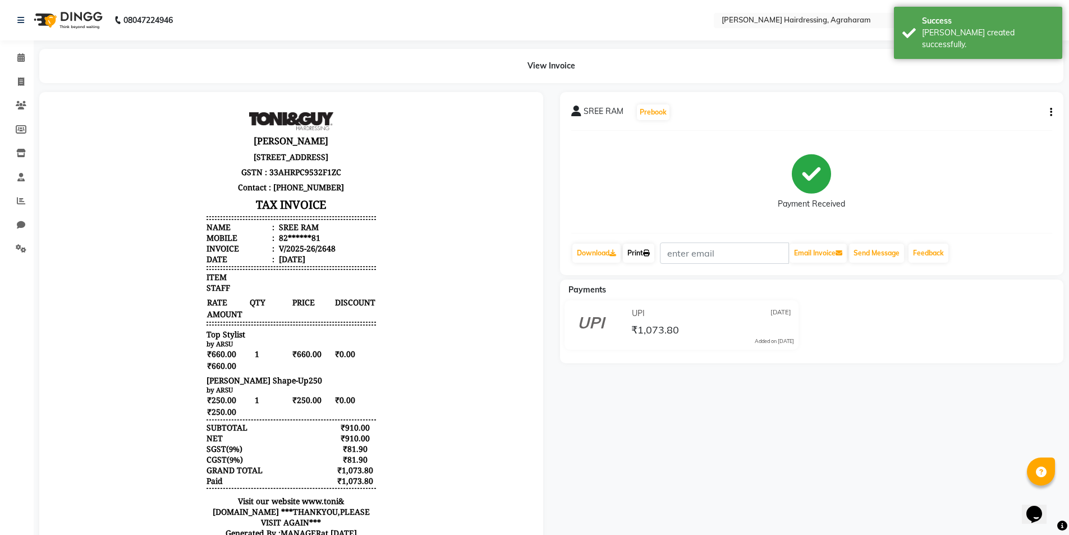
click at [640, 254] on link "Print" at bounding box center [638, 253] width 31 height 19
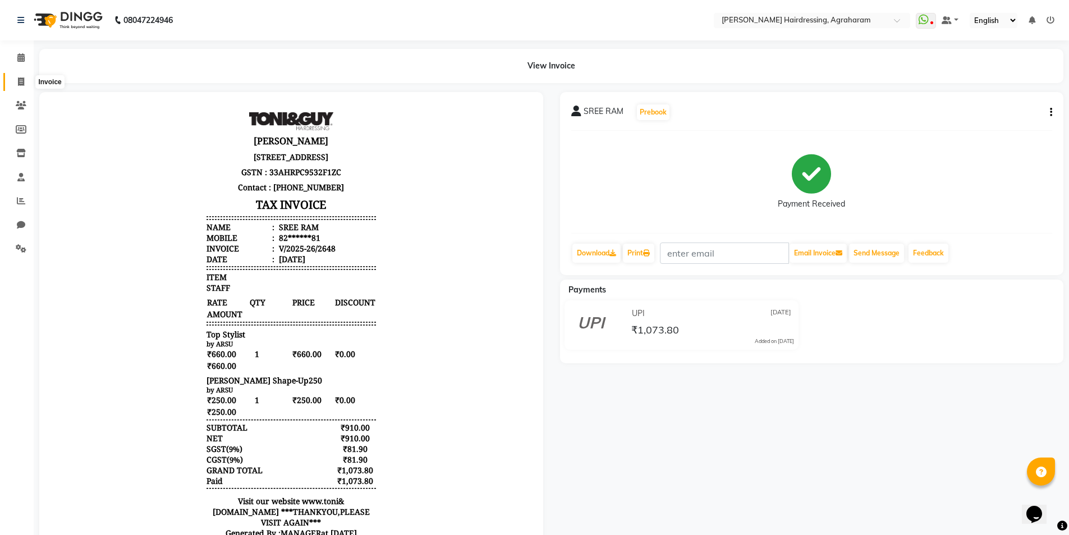
click at [24, 83] on icon at bounding box center [21, 81] width 6 height 8
select select "service"
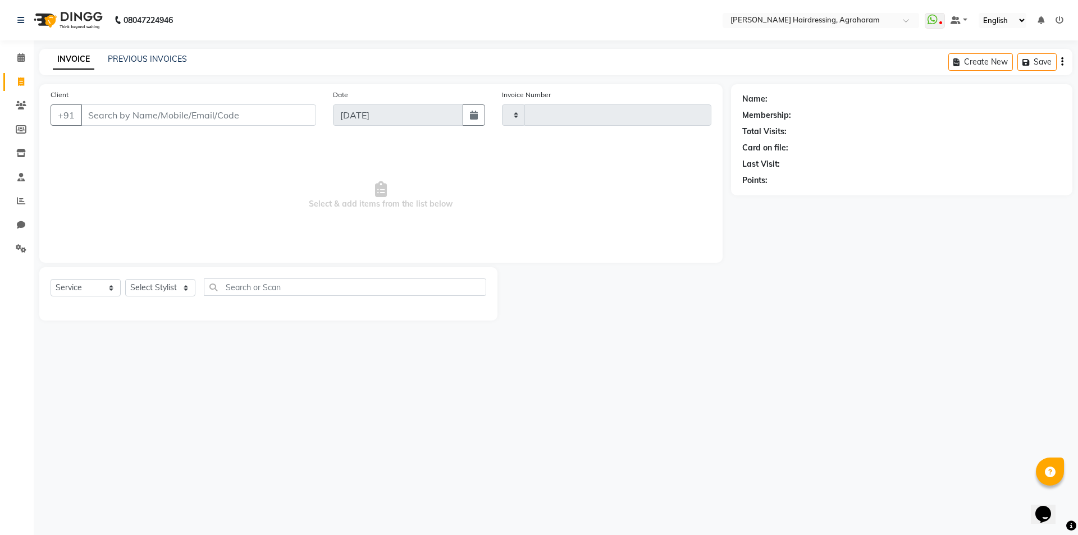
type input "2649"
select select "7962"
click at [124, 60] on link "PREVIOUS INVOICES" at bounding box center [147, 59] width 79 height 10
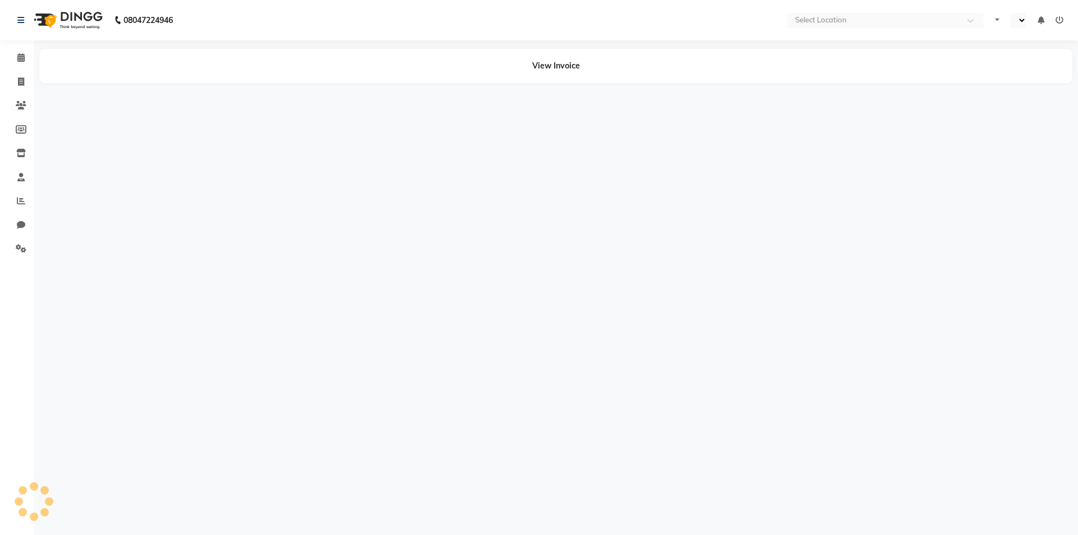
select select "en"
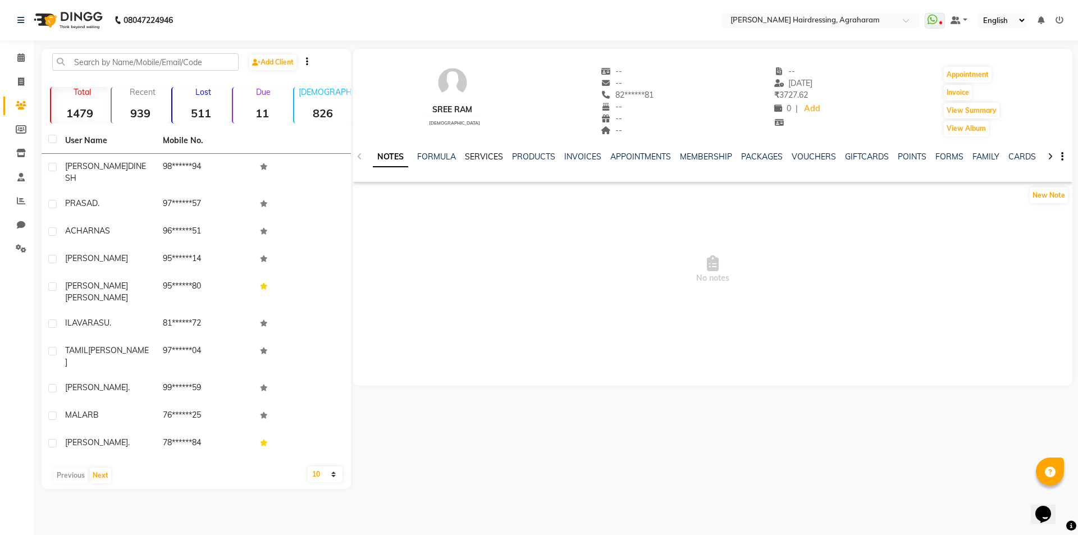
click at [483, 154] on link "SERVICES" at bounding box center [484, 157] width 38 height 10
